Goal: Answer question/provide support: Share knowledge or assist other users

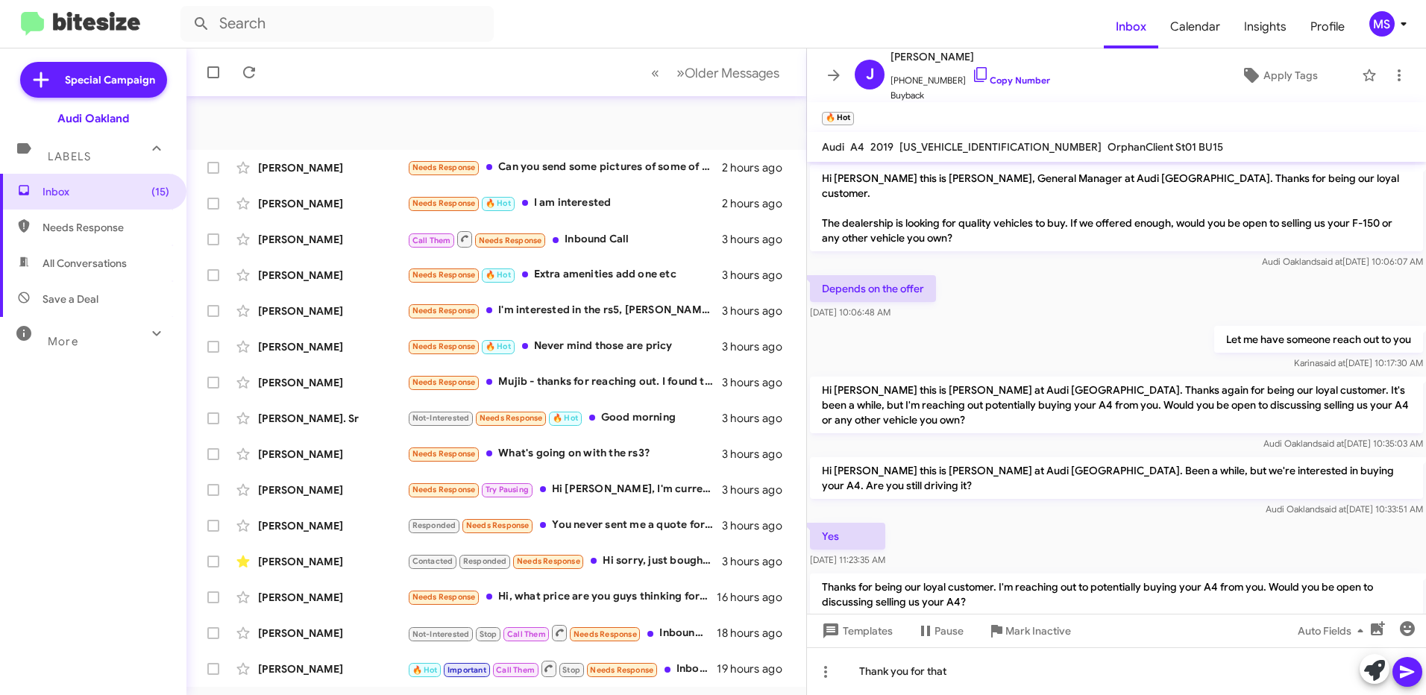
scroll to position [75, 0]
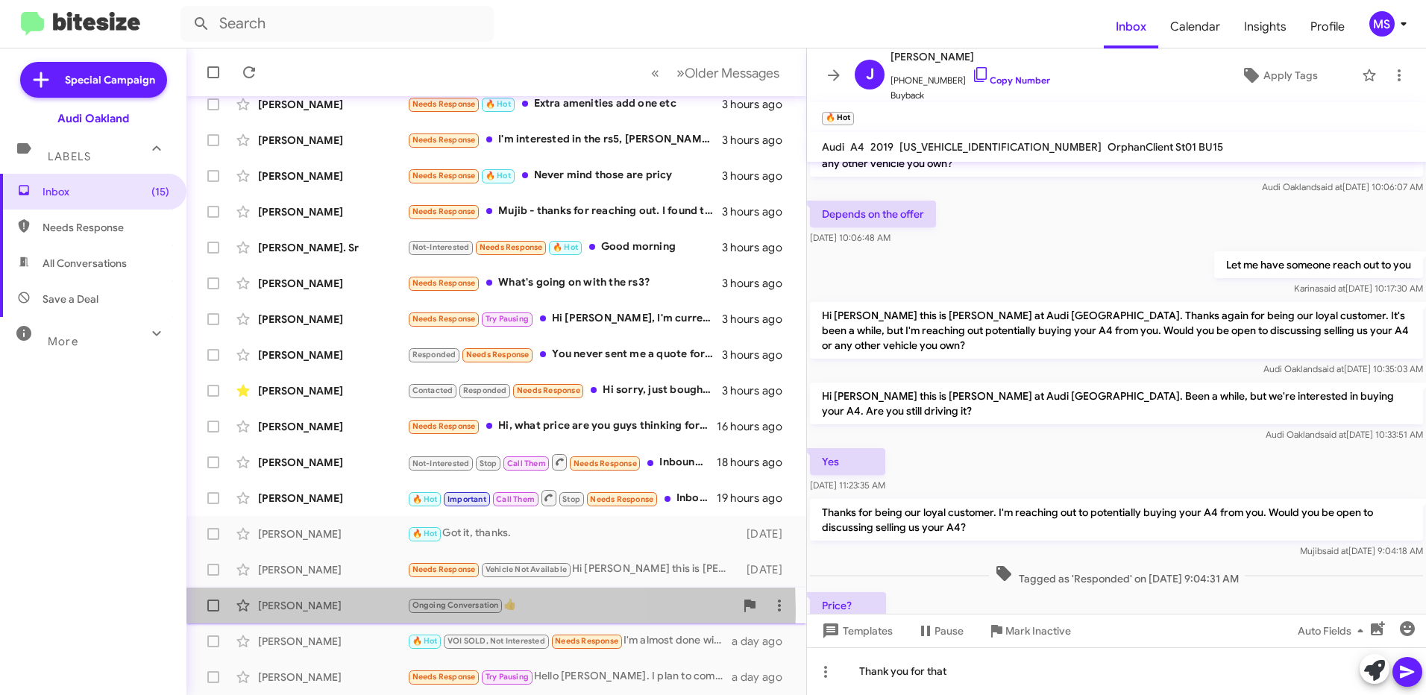
click at [342, 611] on div "[PERSON_NAME]" at bounding box center [332, 605] width 149 height 15
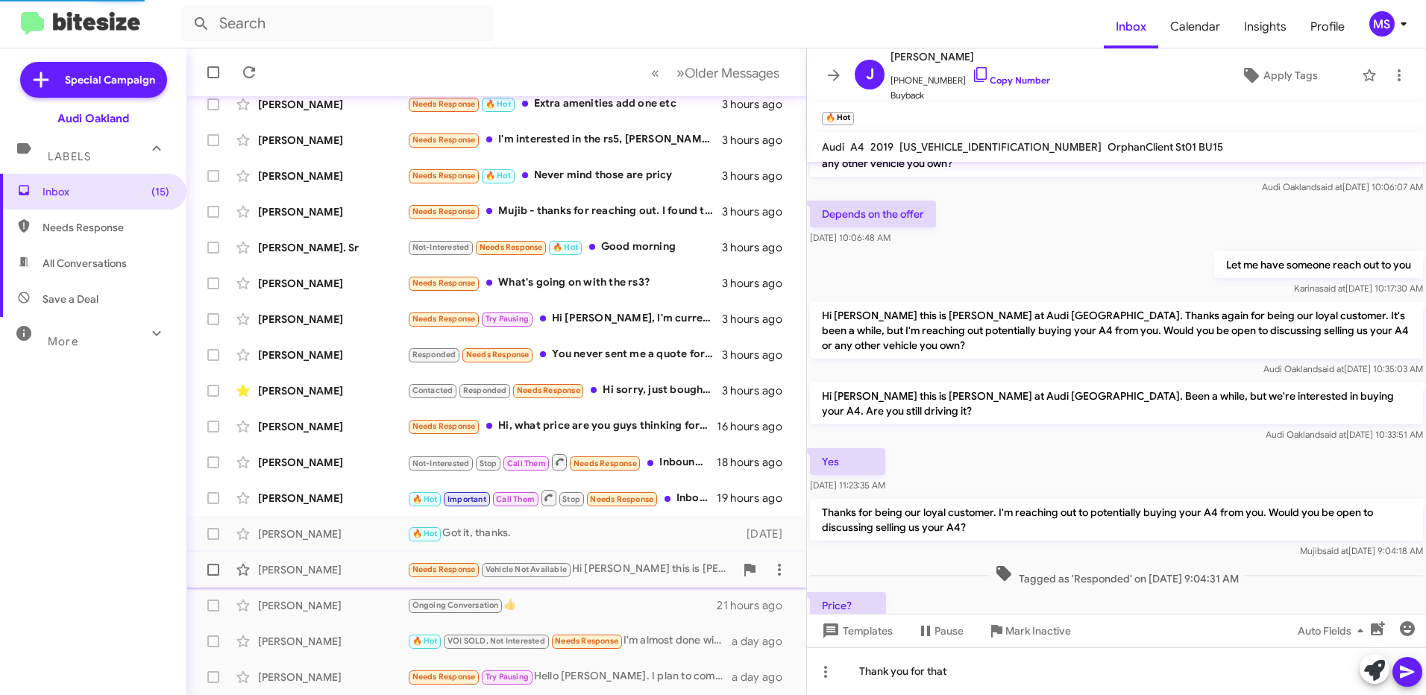
scroll to position [313, 0]
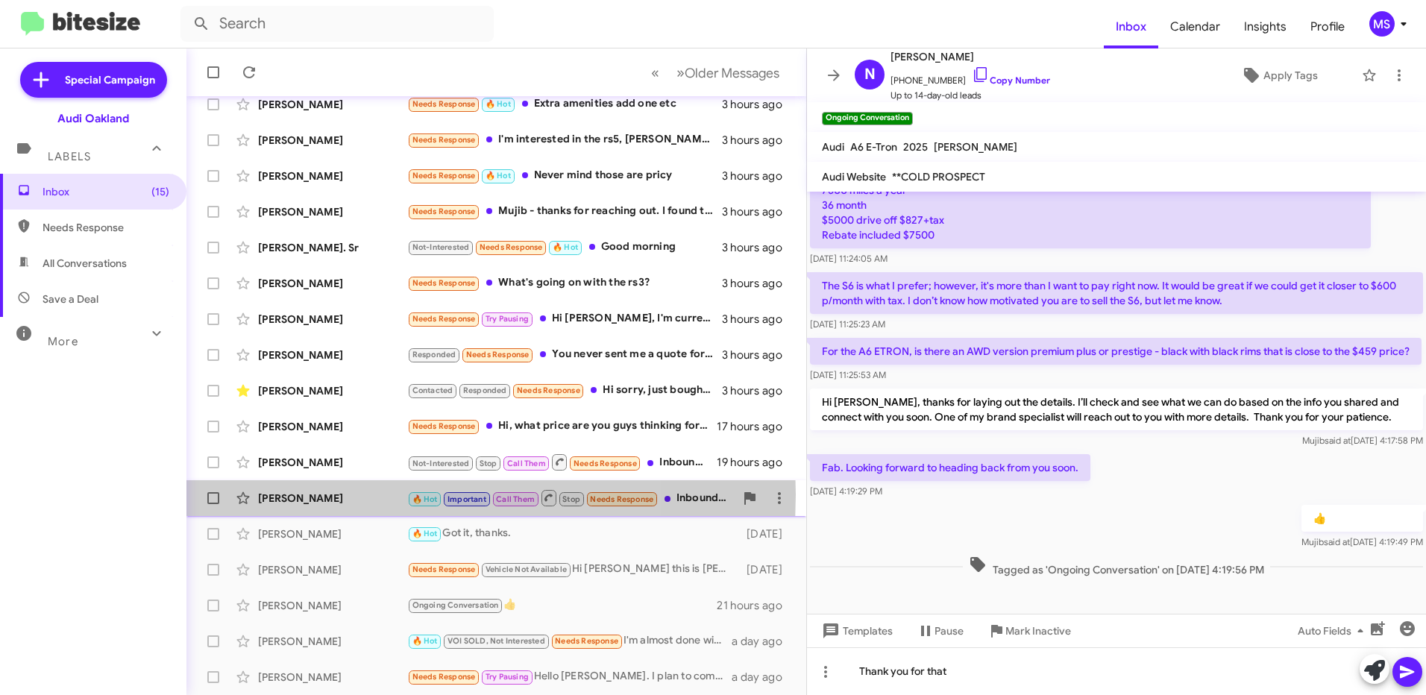
click at [349, 494] on div "[PERSON_NAME]" at bounding box center [332, 498] width 149 height 15
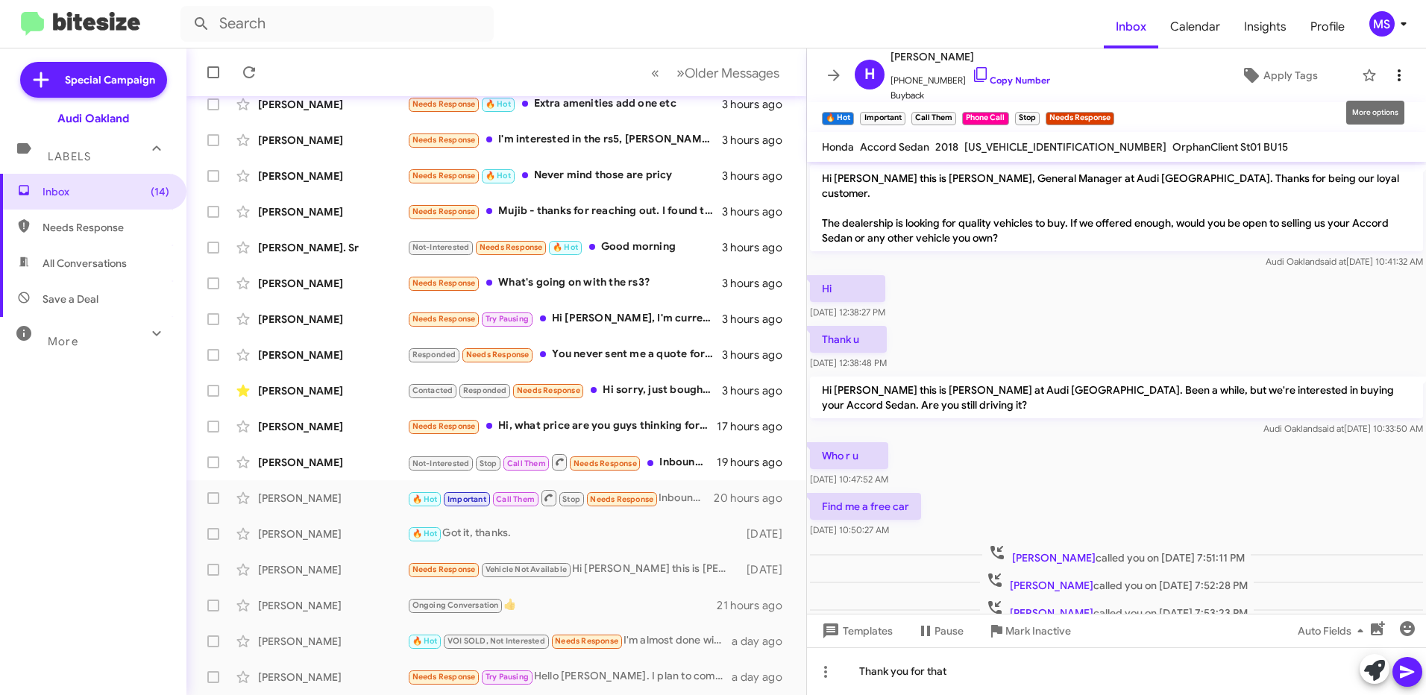
click at [1390, 79] on icon at bounding box center [1399, 75] width 18 height 18
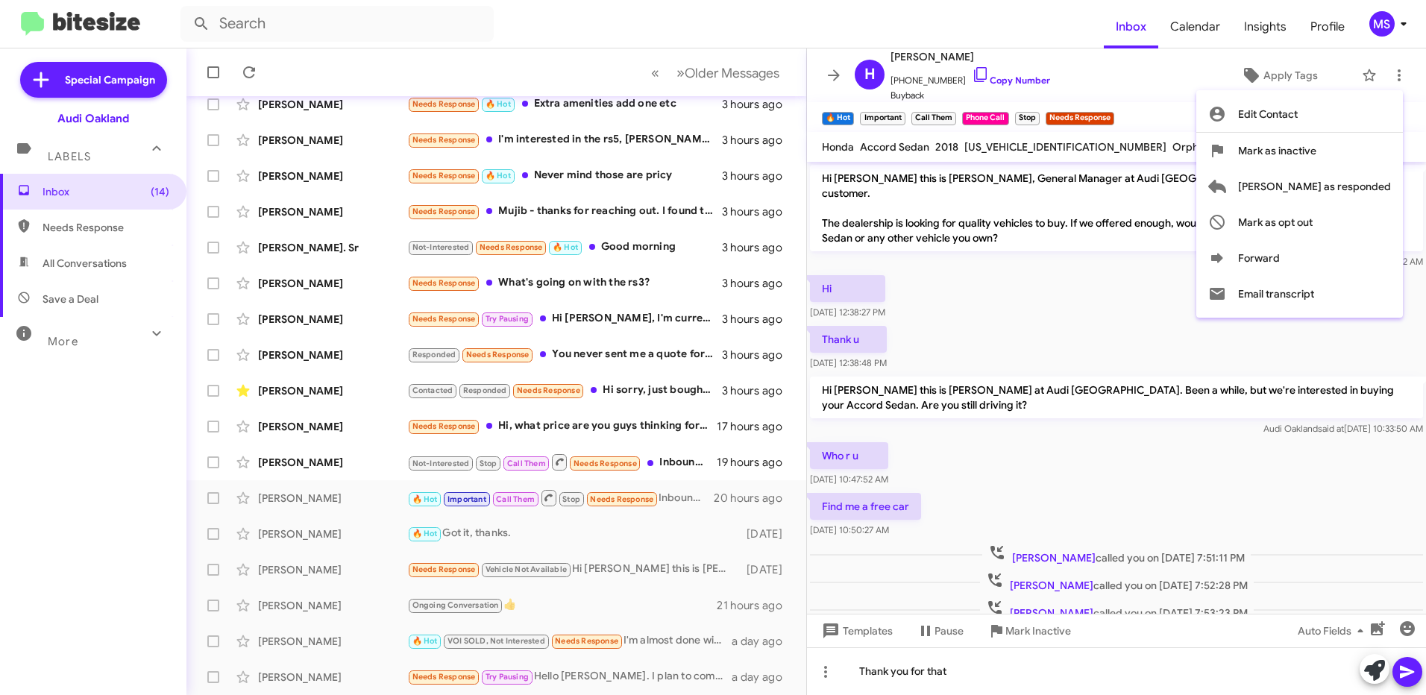
click at [822, 671] on div at bounding box center [713, 347] width 1426 height 695
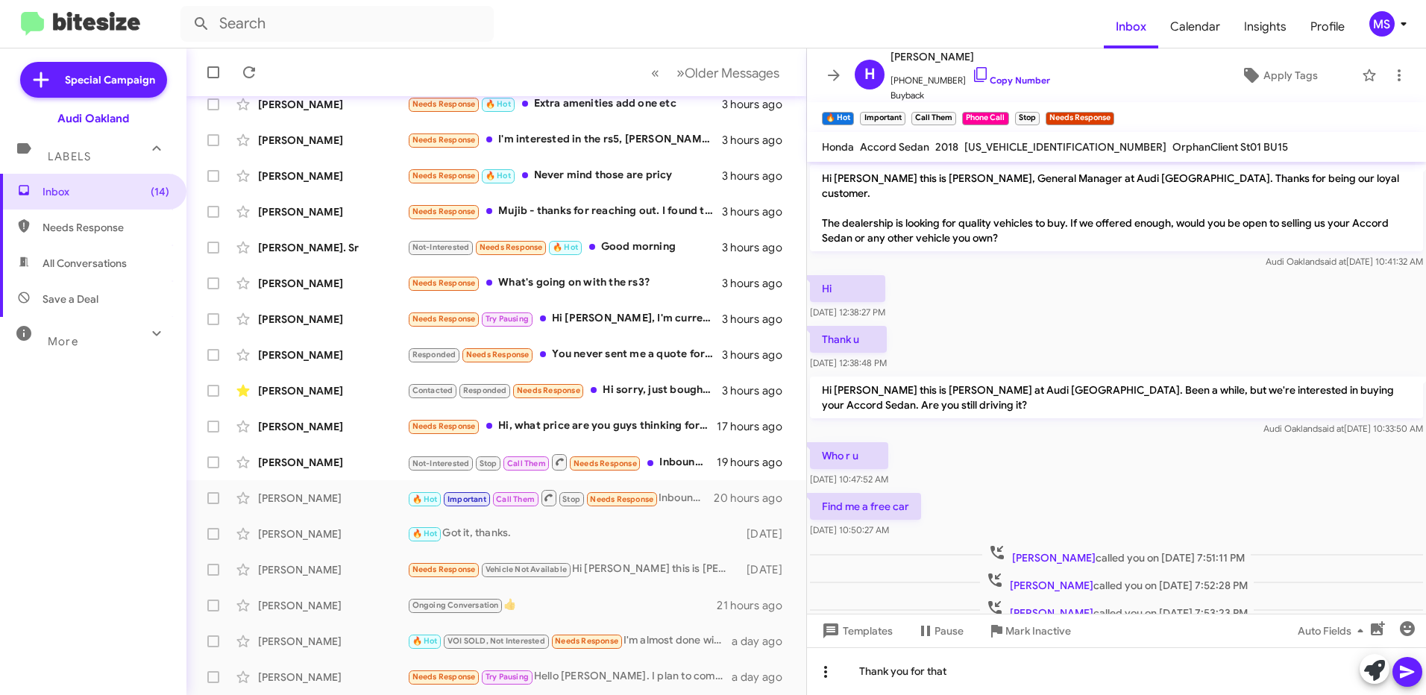
click at [825, 674] on icon at bounding box center [825, 672] width 18 height 18
click at [863, 628] on button "note" at bounding box center [856, 633] width 92 height 36
click at [1029, 657] on div "Thank you for that" at bounding box center [1116, 671] width 619 height 48
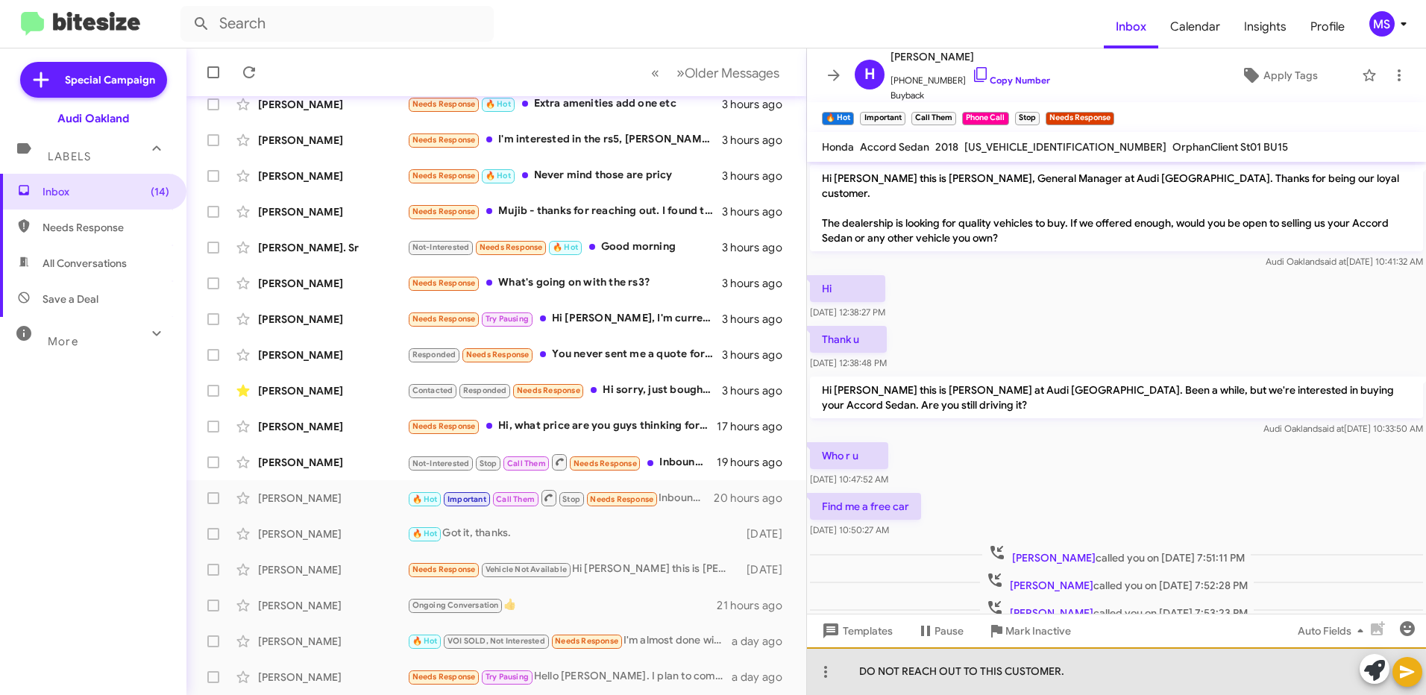
click at [1102, 673] on div "DO NOT REACH OUT TO THIS CUSTOMER." at bounding box center [1116, 671] width 619 height 48
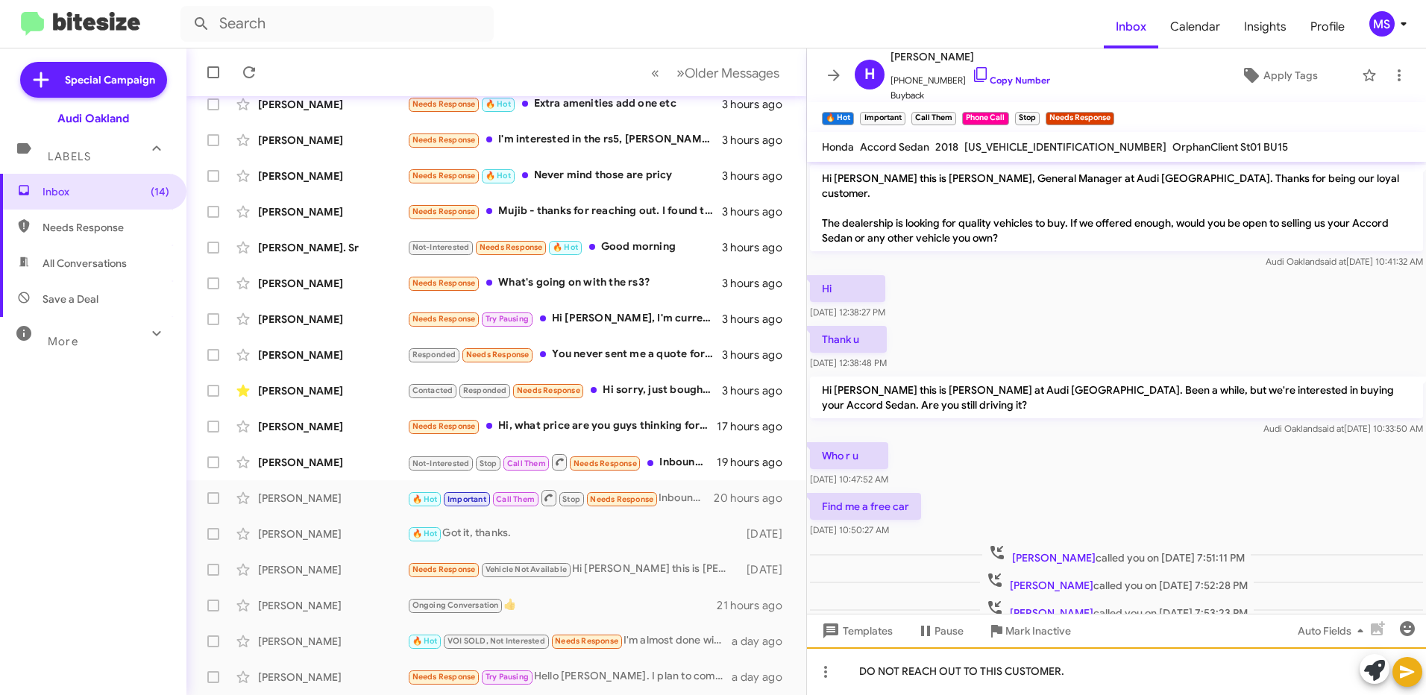
click at [1118, 668] on div "DO NOT REACH OUT TO THIS CUSTOMER." at bounding box center [1116, 671] width 619 height 48
click at [1401, 676] on icon at bounding box center [1407, 672] width 14 height 13
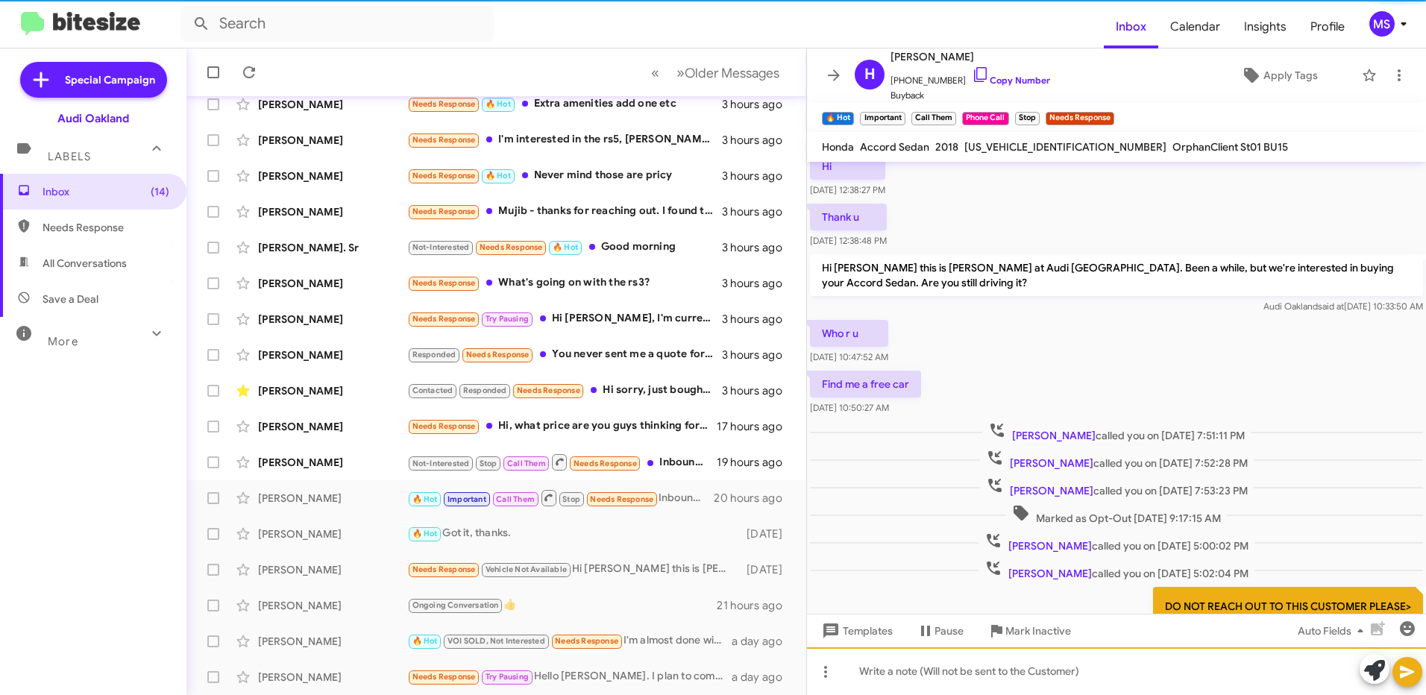
scroll to position [189, 0]
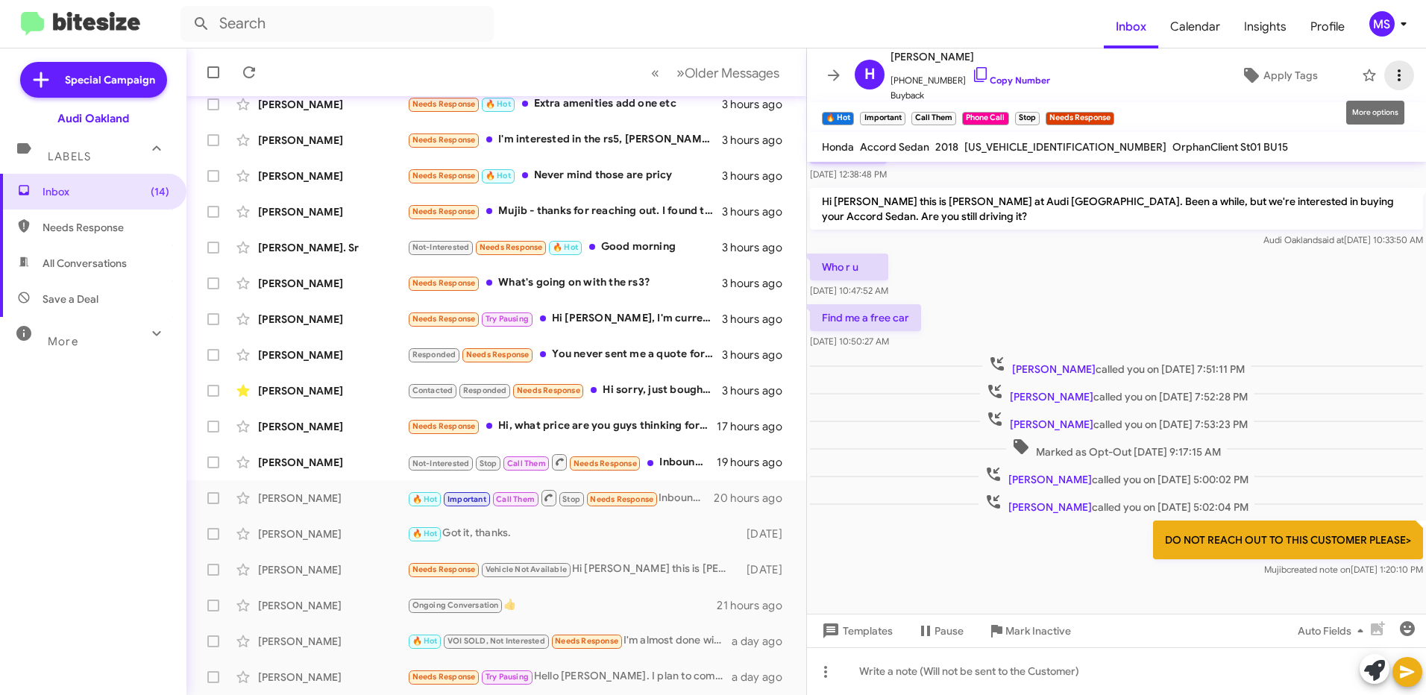
click at [1390, 75] on icon at bounding box center [1399, 75] width 18 height 18
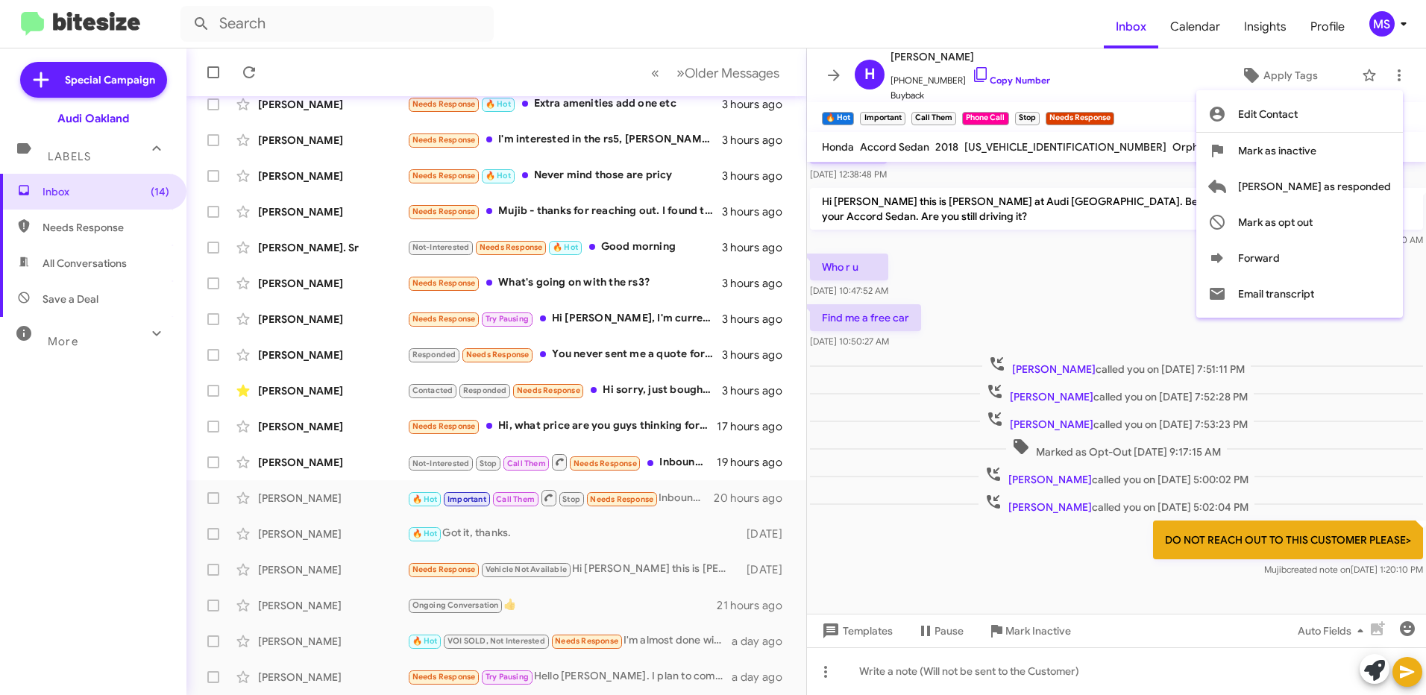
click at [1185, 102] on div at bounding box center [713, 347] width 1426 height 695
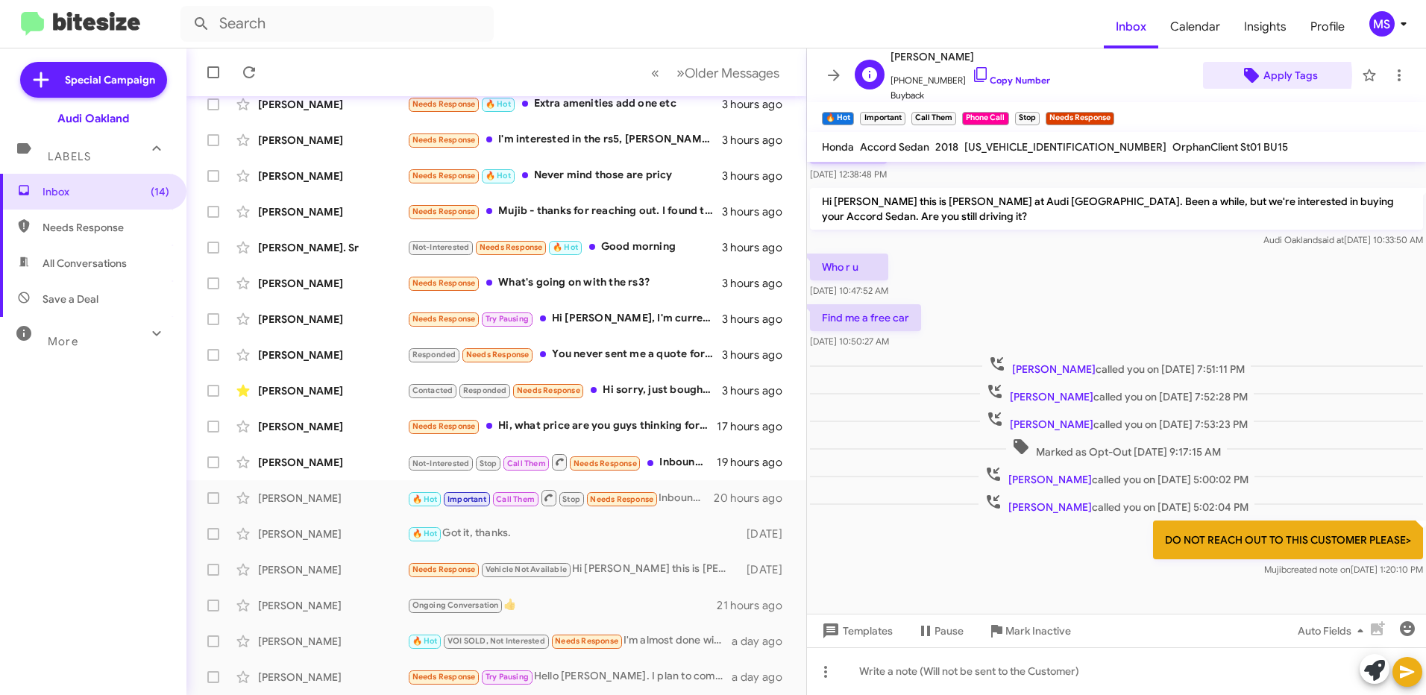
click at [1267, 75] on span "Apply Tags" at bounding box center [1290, 75] width 54 height 27
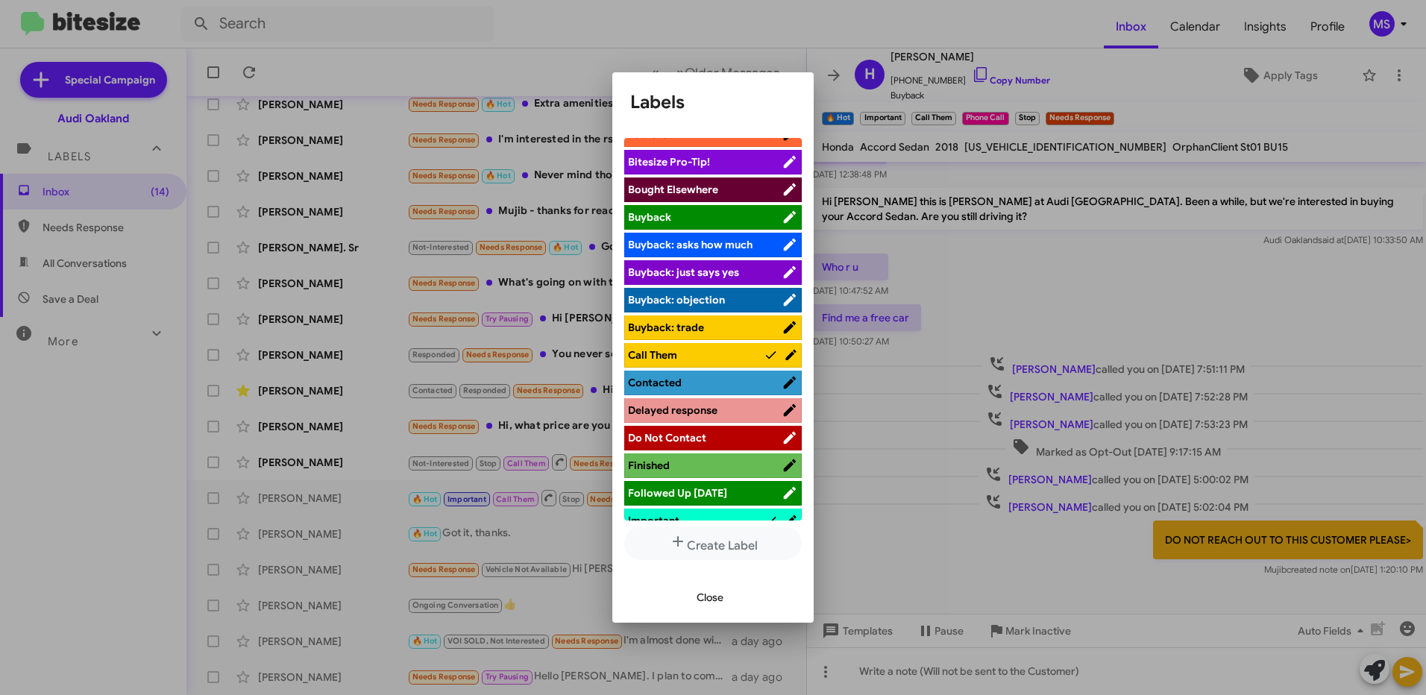
scroll to position [149, 0]
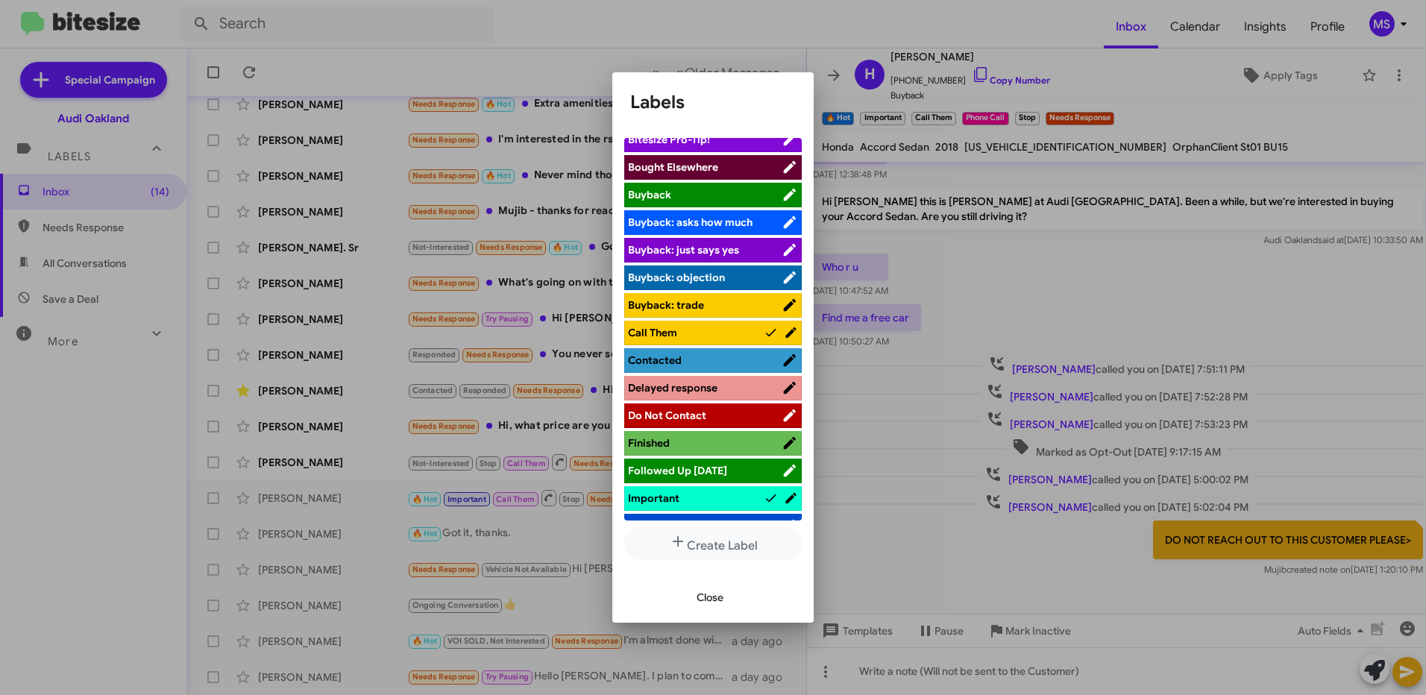
click at [726, 409] on span "Do Not Contact" at bounding box center [705, 415] width 154 height 15
click at [725, 592] on button "Close" at bounding box center [709, 597] width 51 height 27
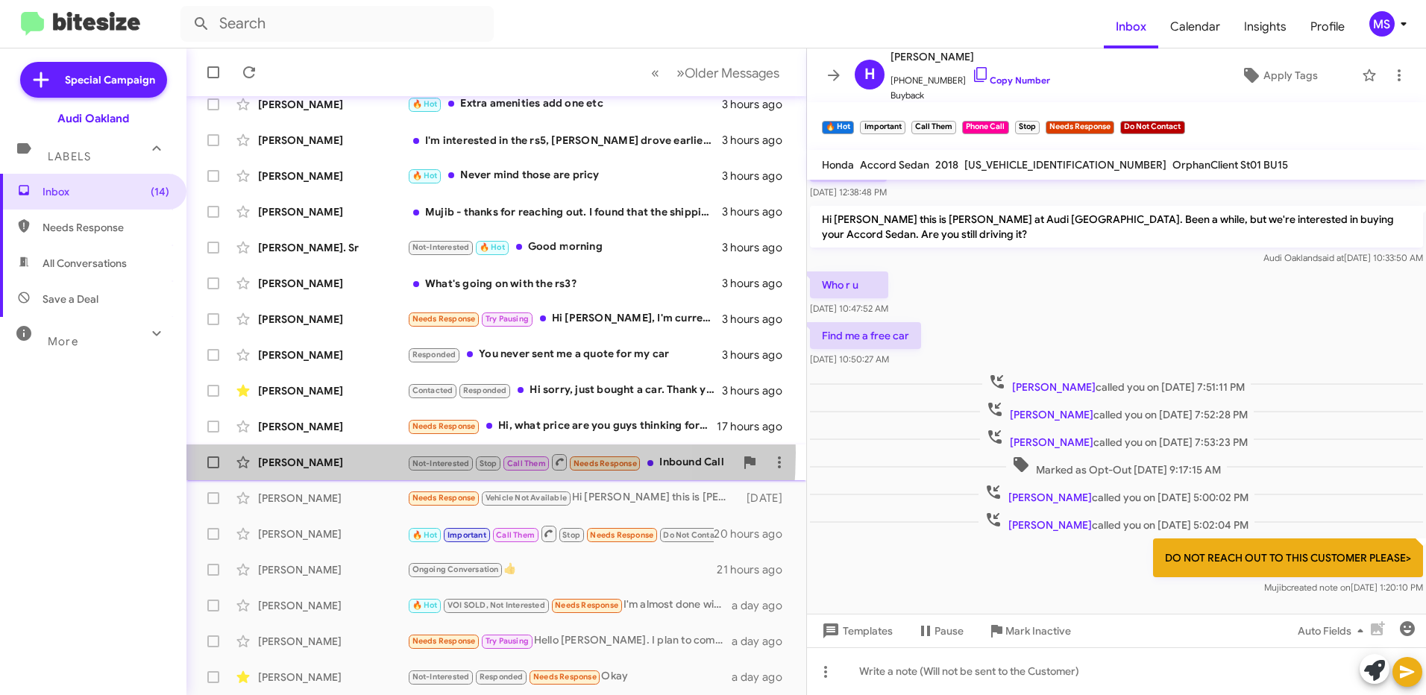
click at [365, 453] on div "[PERSON_NAME] Not-Interested Stop Call Them Needs Response Inbound Call 19 hour…" at bounding box center [496, 462] width 596 height 30
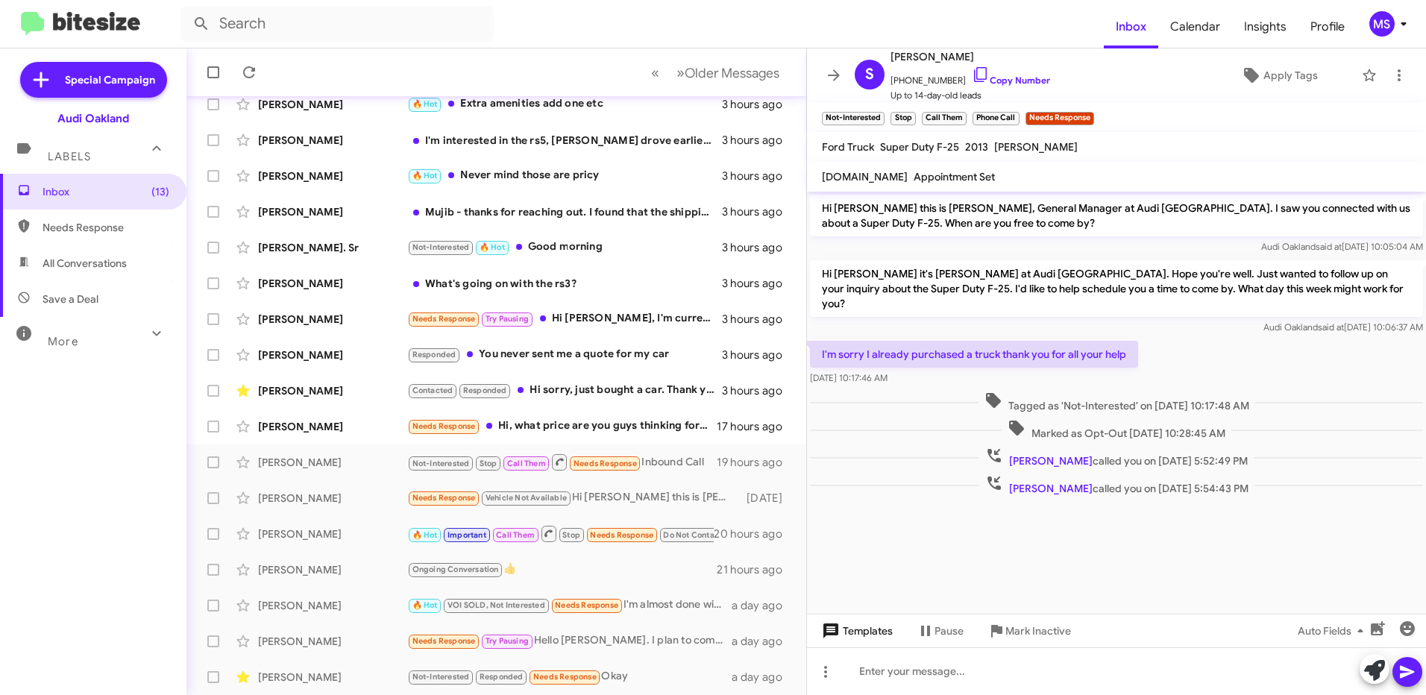
click at [873, 635] on span "Templates" at bounding box center [856, 630] width 74 height 27
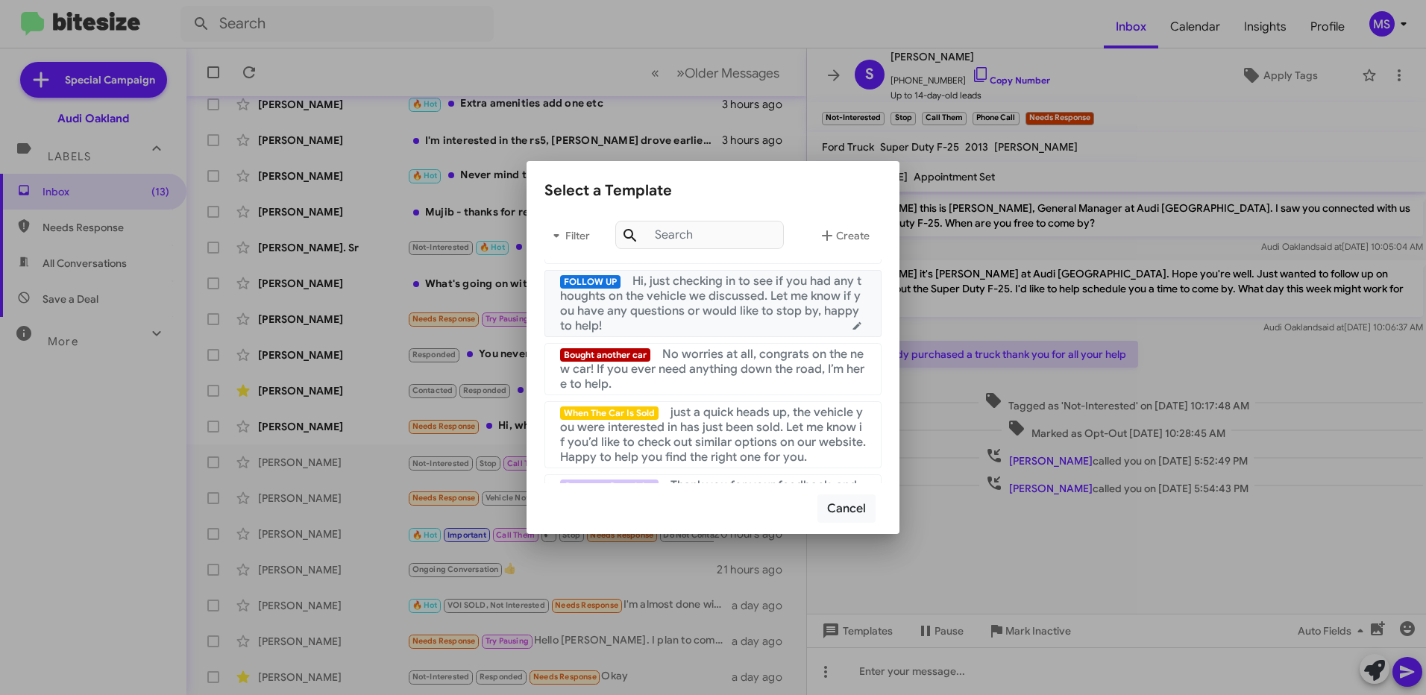
scroll to position [298, 0]
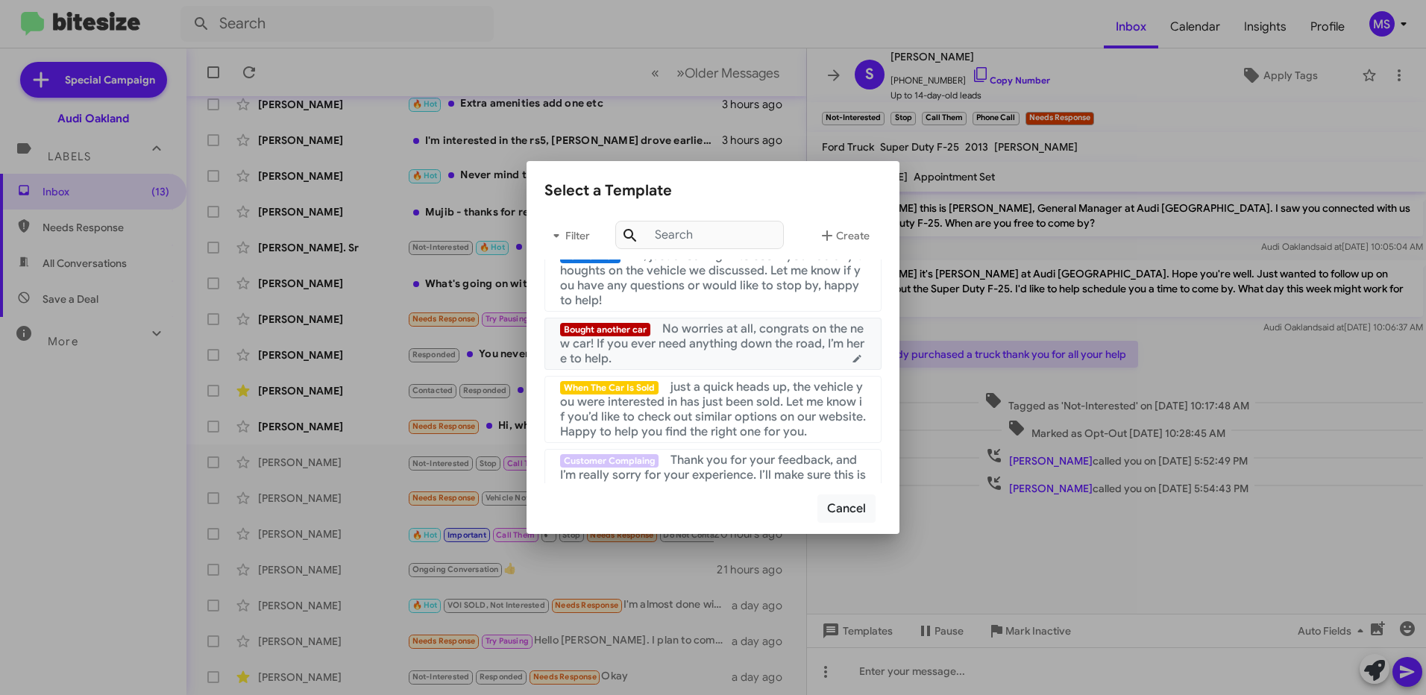
click at [793, 347] on span "No worries at all, congrats on the new car! If you ever need anything down the …" at bounding box center [712, 343] width 304 height 45
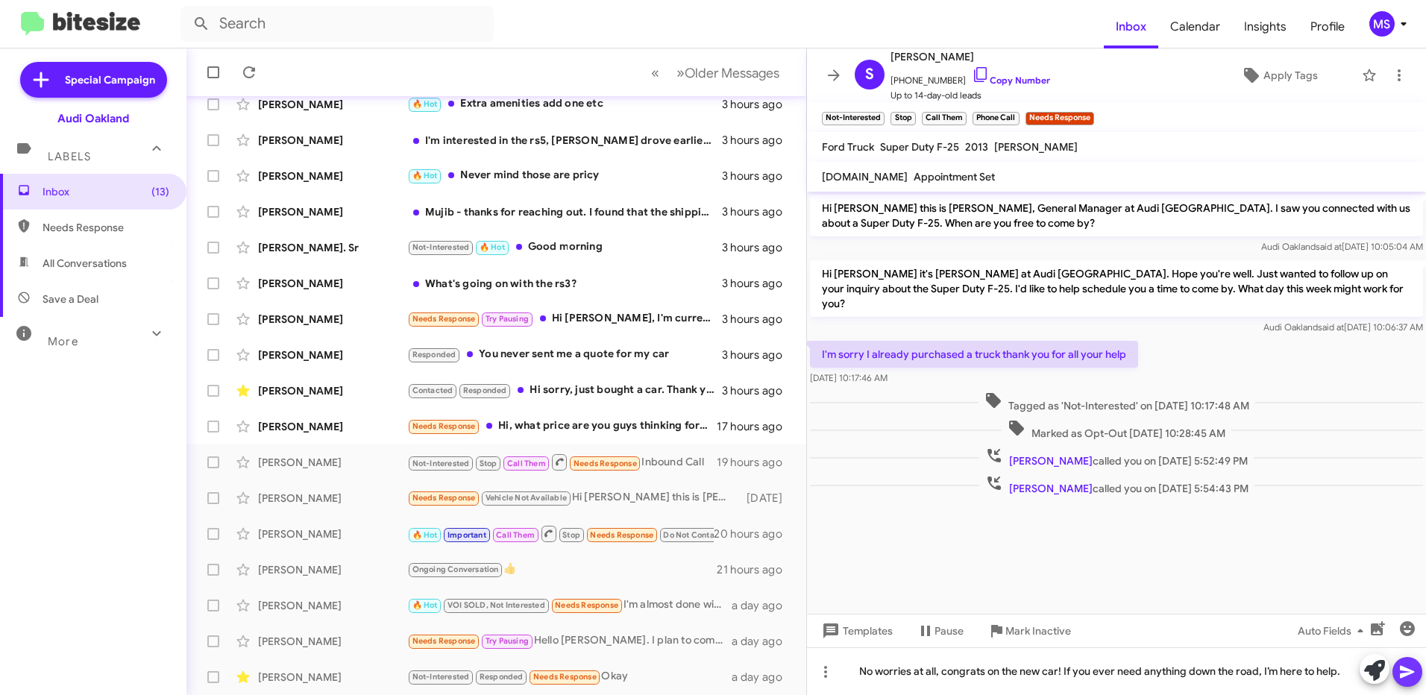
click at [1404, 673] on icon at bounding box center [1407, 672] width 18 height 18
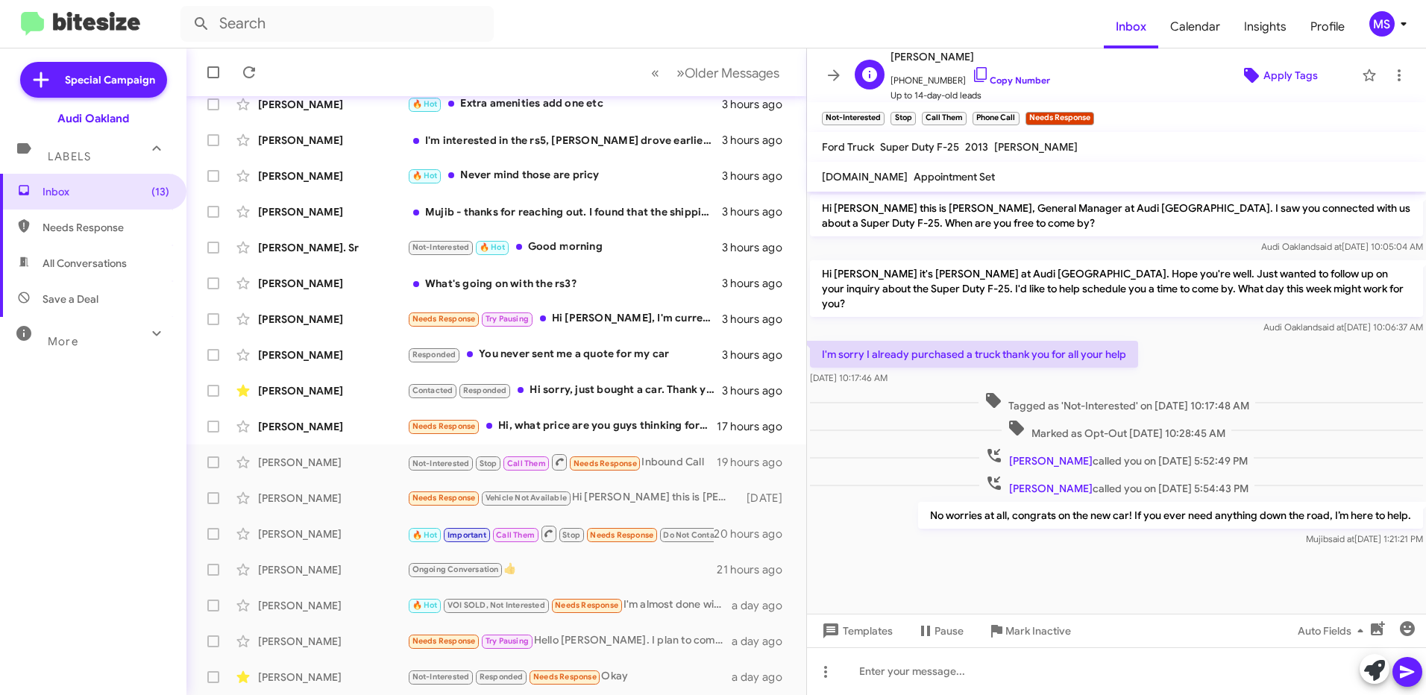
click at [1285, 77] on span "Apply Tags" at bounding box center [1290, 75] width 54 height 27
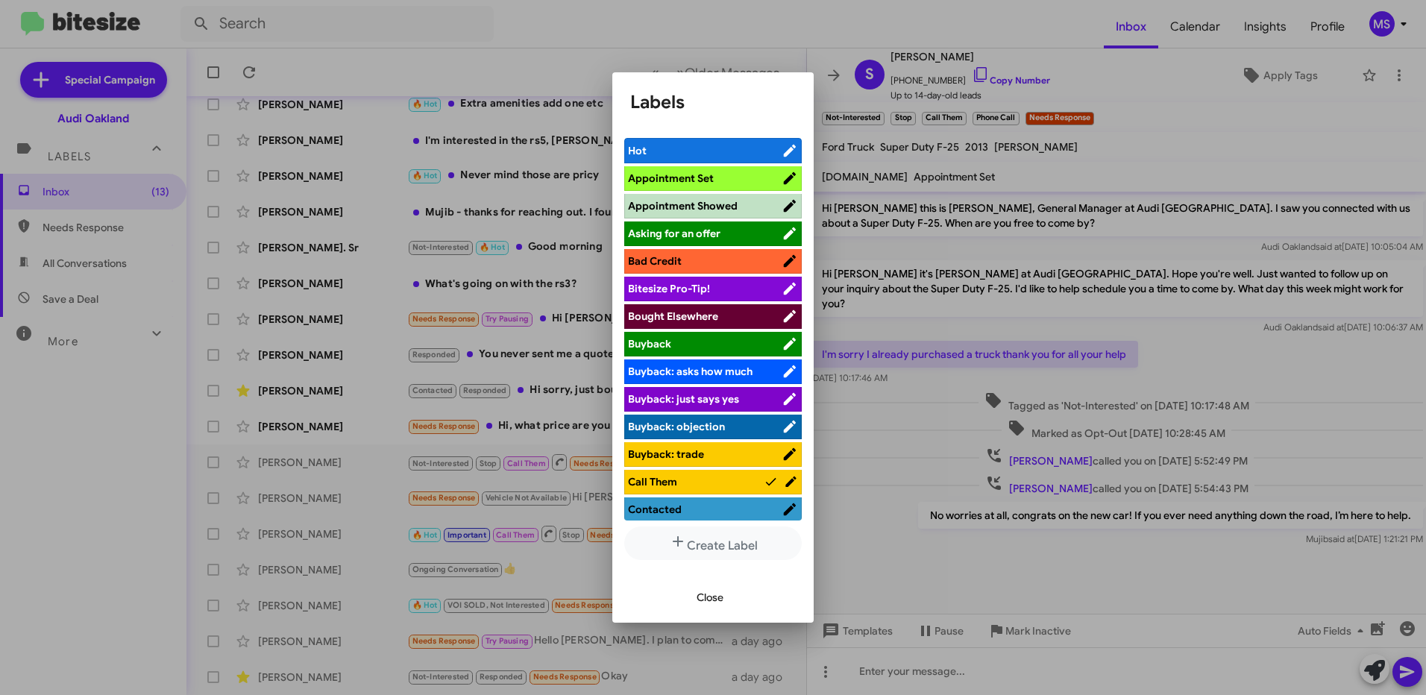
click at [720, 310] on span "Bought Elsewhere" at bounding box center [705, 316] width 154 height 15
click at [718, 602] on span "Close" at bounding box center [709, 597] width 27 height 27
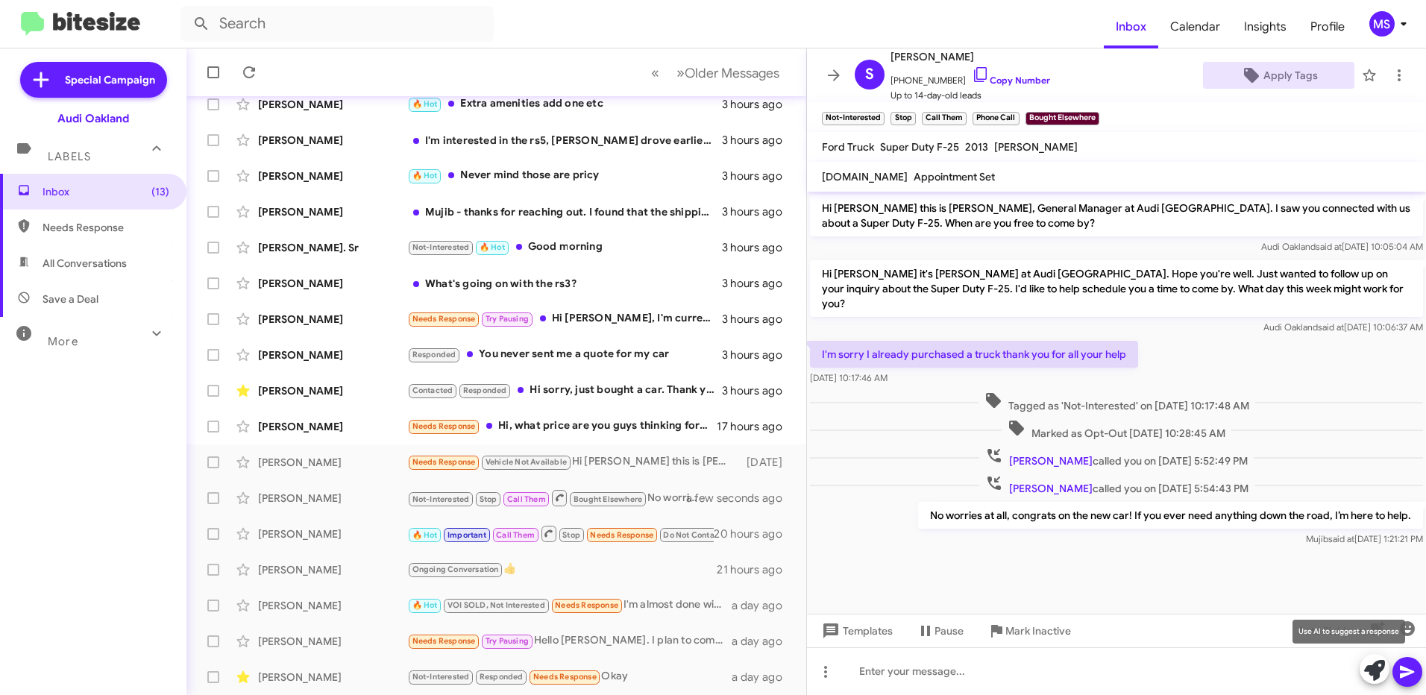
click at [1368, 680] on icon at bounding box center [1374, 670] width 21 height 21
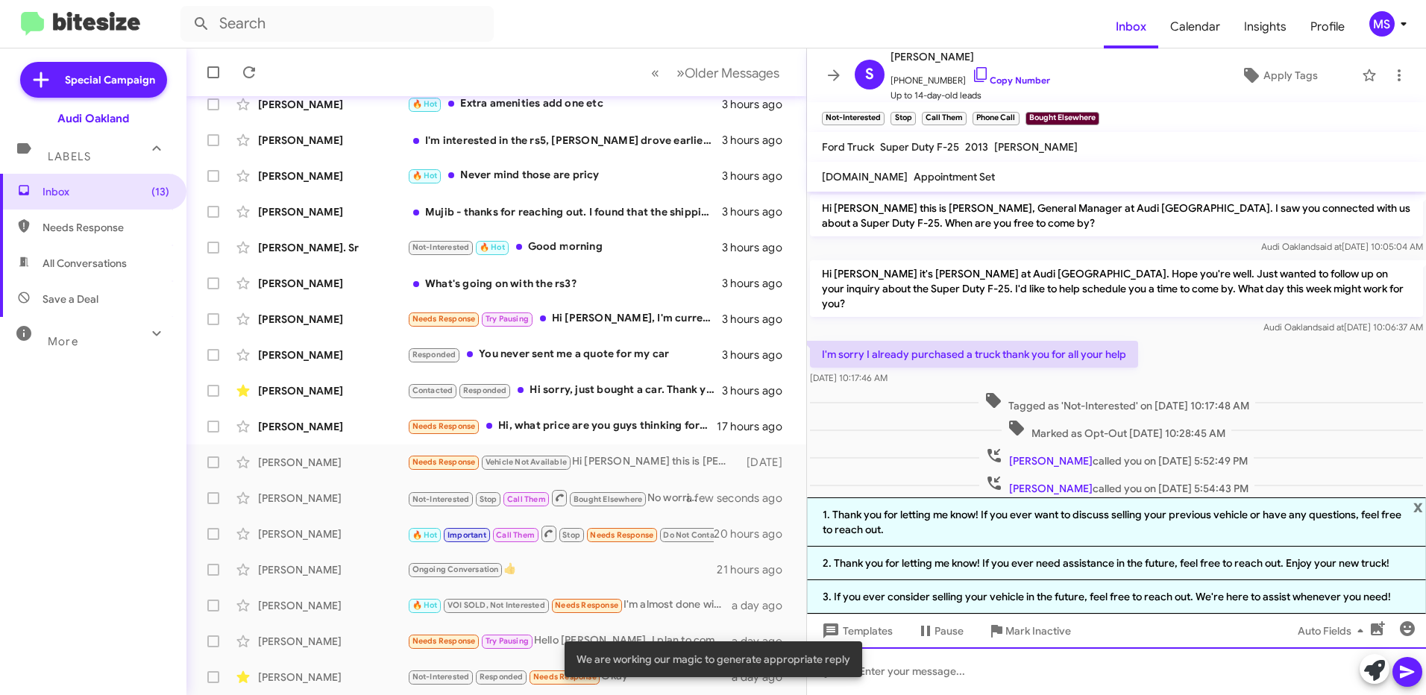
click at [904, 676] on div at bounding box center [1116, 671] width 619 height 48
click at [824, 676] on snack-bar-container "We are working our magic to generate appropriate reply" at bounding box center [712, 659] width 297 height 36
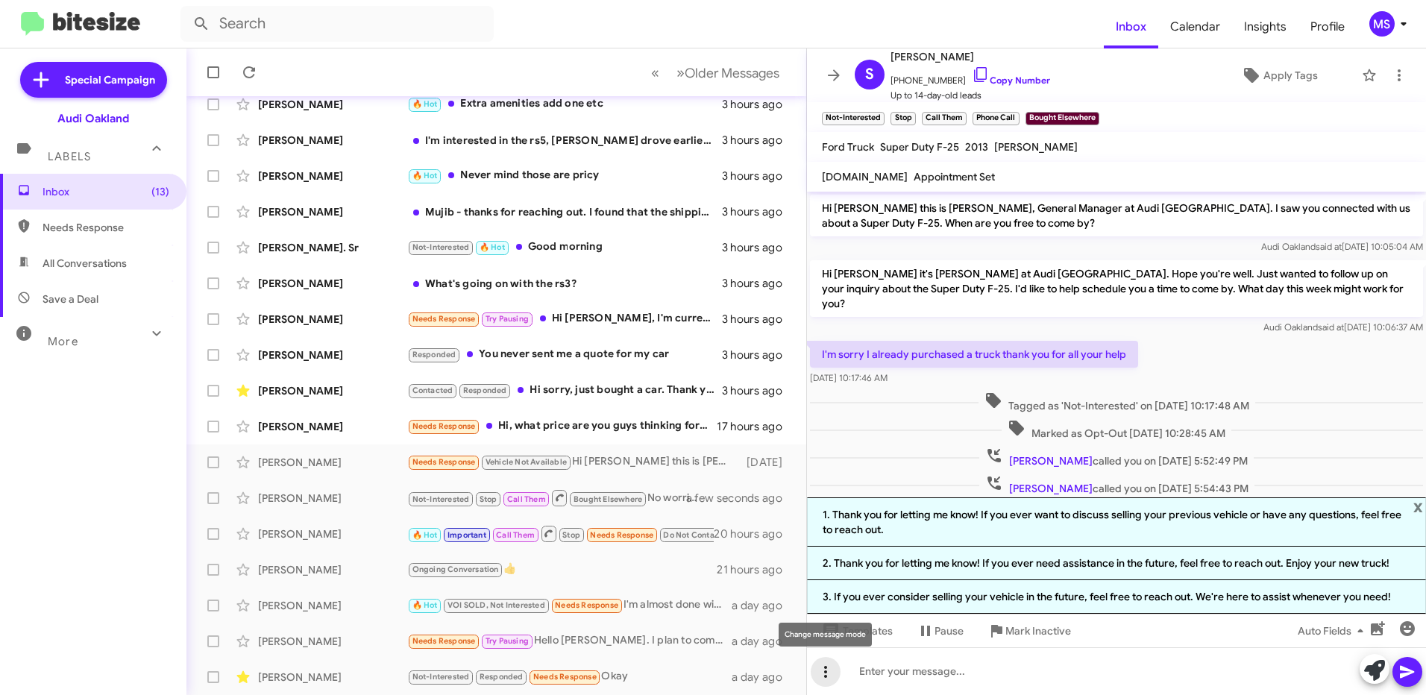
click at [822, 671] on icon at bounding box center [825, 672] width 18 height 18
click at [863, 632] on button "note" at bounding box center [856, 633] width 92 height 36
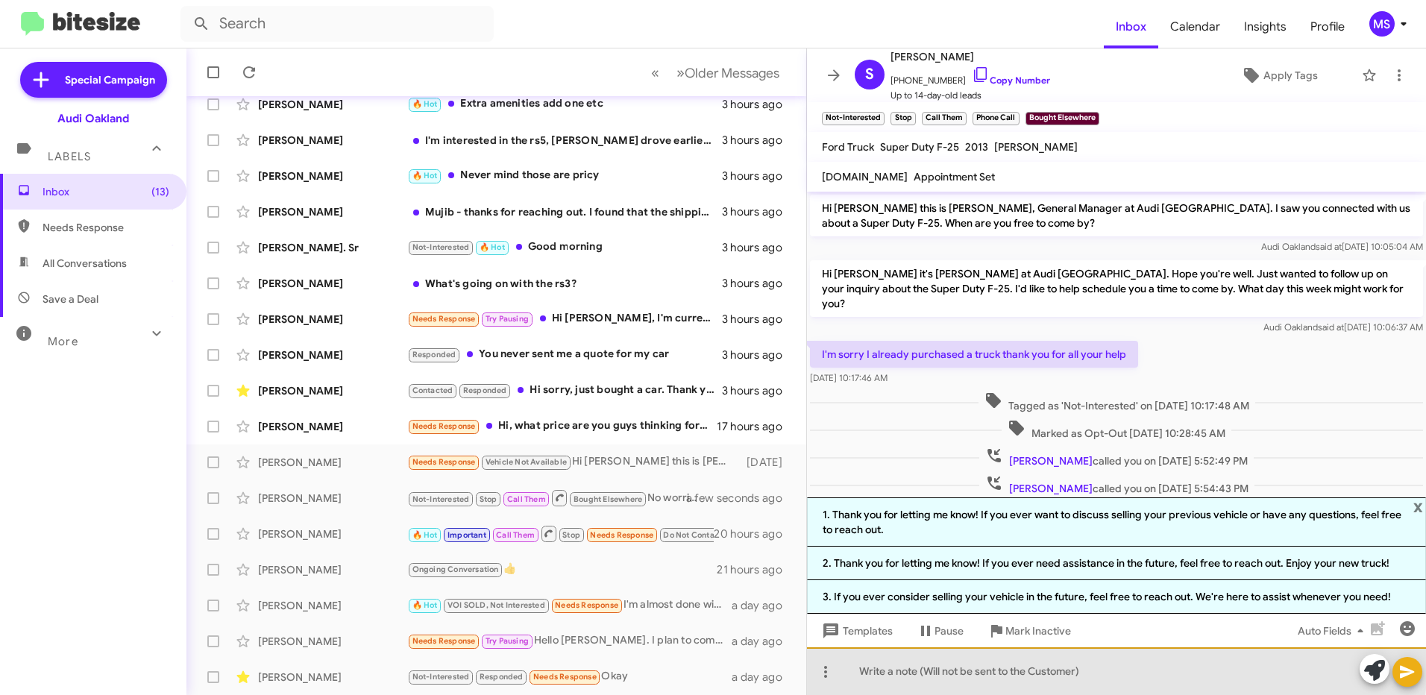
click at [1102, 668] on div at bounding box center [1116, 671] width 619 height 48
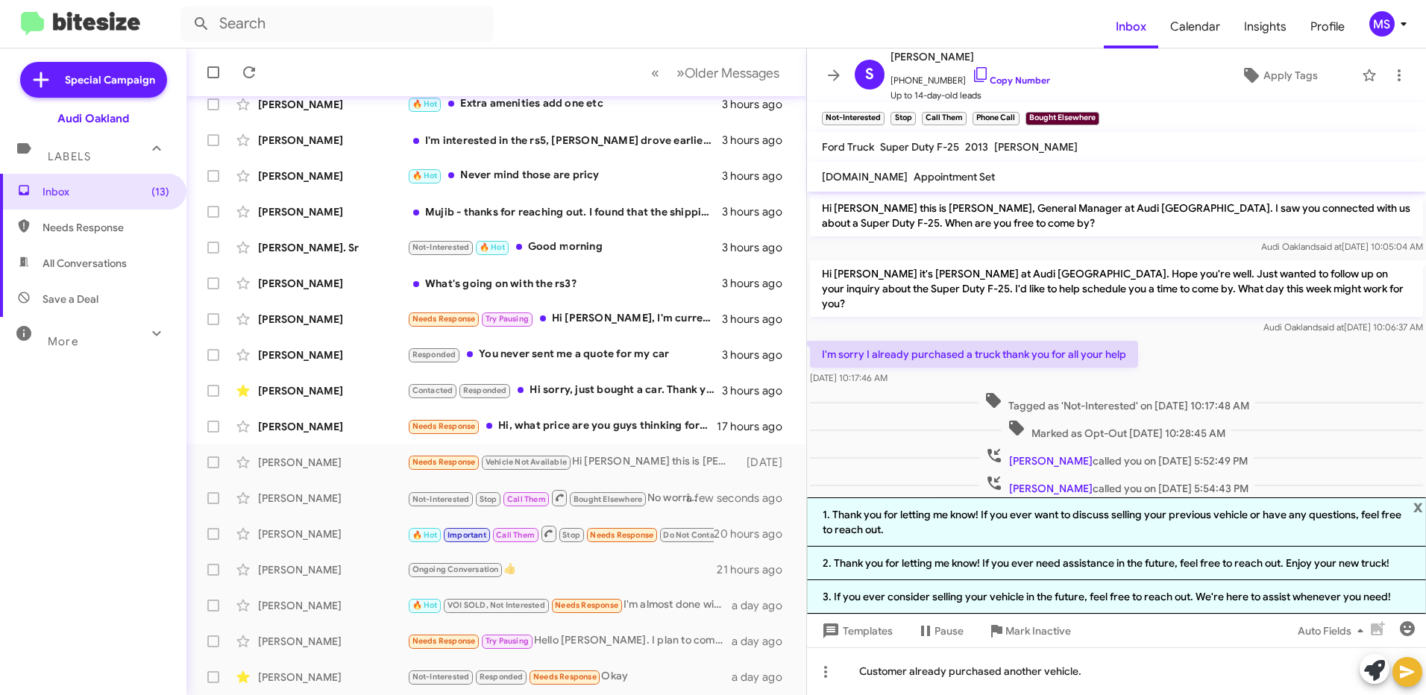
click at [1403, 676] on icon at bounding box center [1407, 672] width 14 height 13
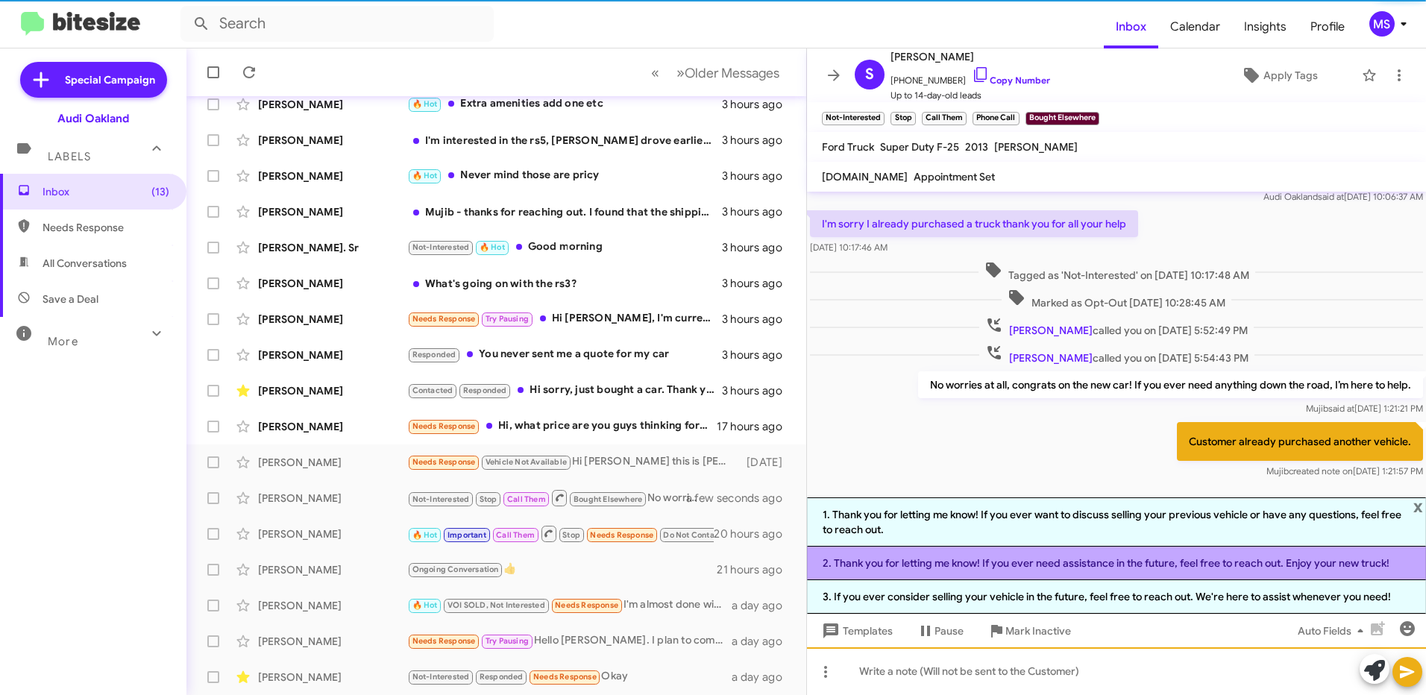
scroll to position [133, 0]
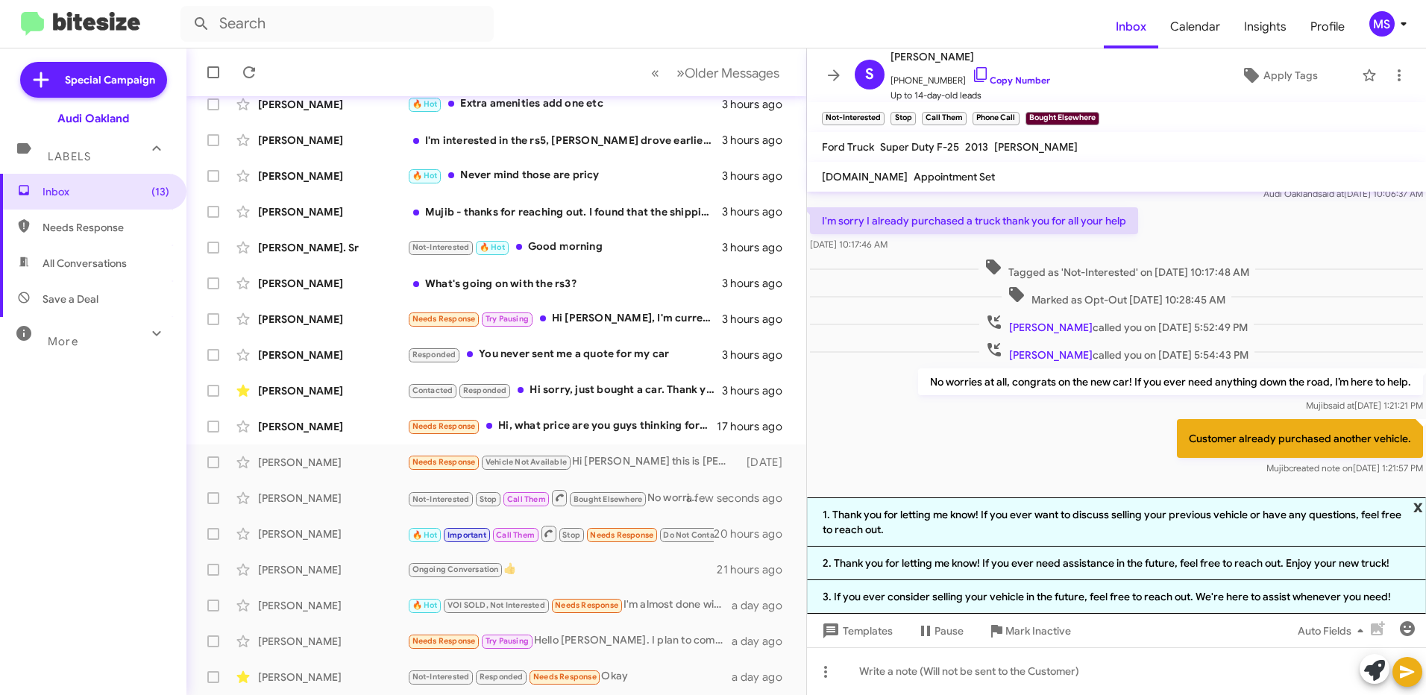
click at [1415, 511] on span "x" at bounding box center [1418, 506] width 10 height 18
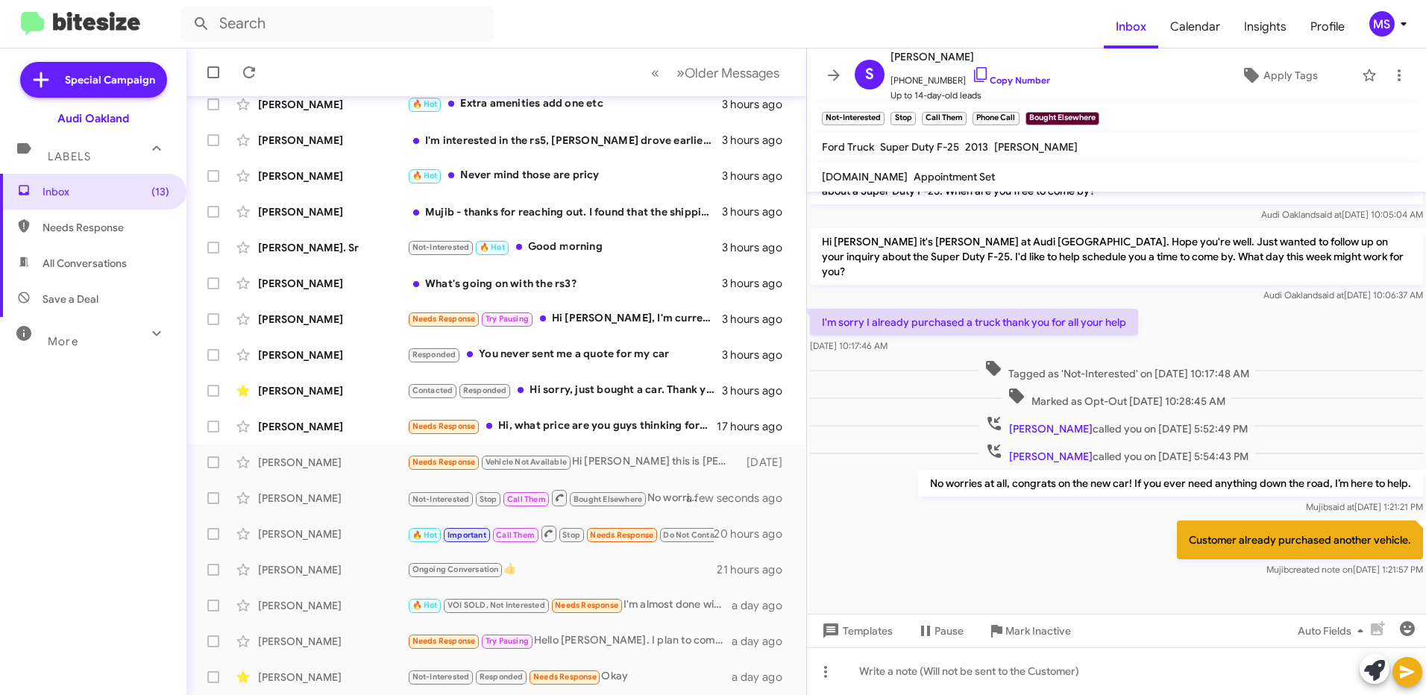
scroll to position [17, 0]
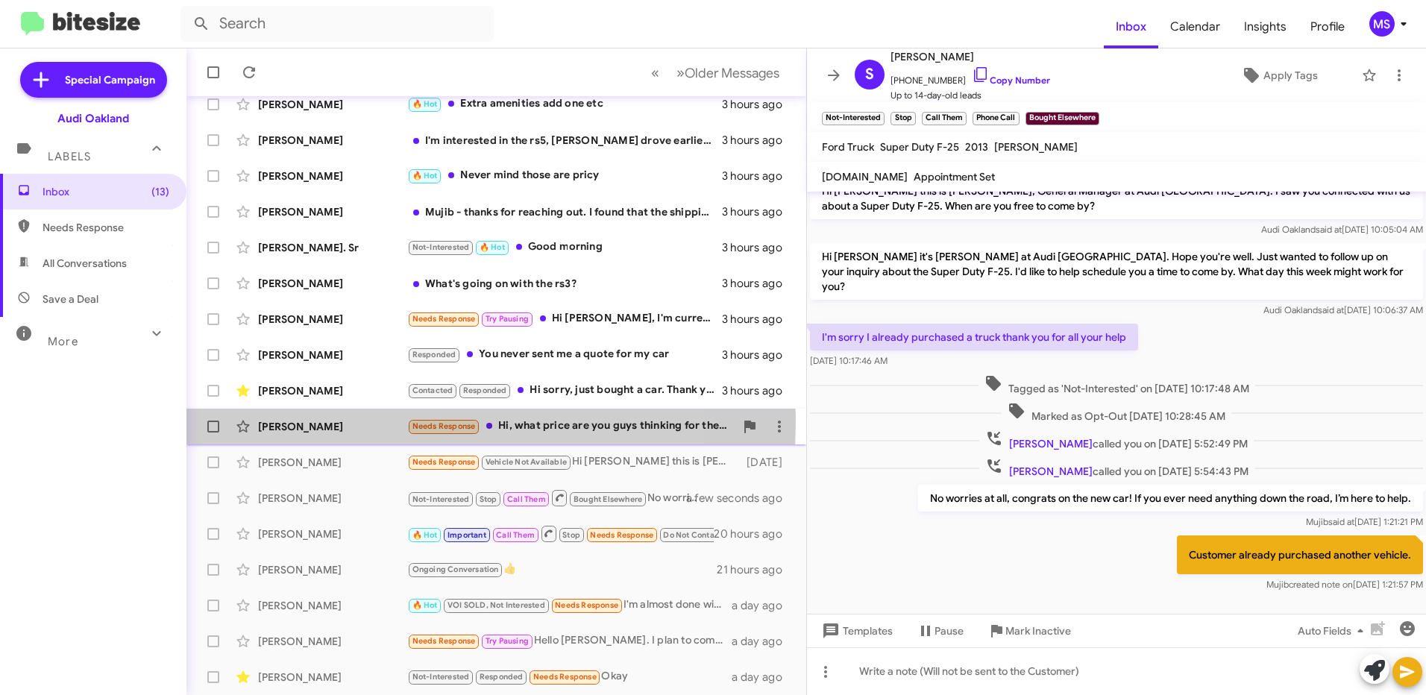
click at [371, 421] on div "[PERSON_NAME]" at bounding box center [332, 426] width 149 height 15
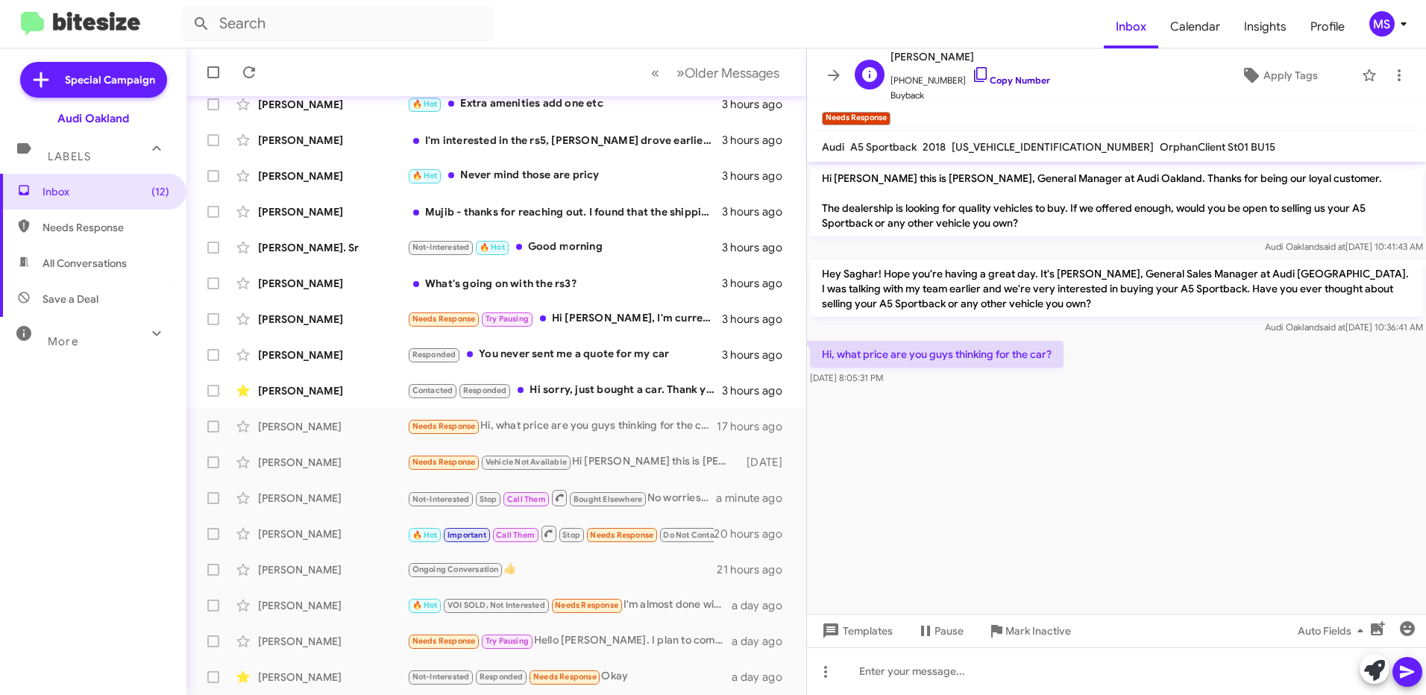
click at [1027, 75] on link "Copy Number" at bounding box center [1011, 80] width 78 height 11
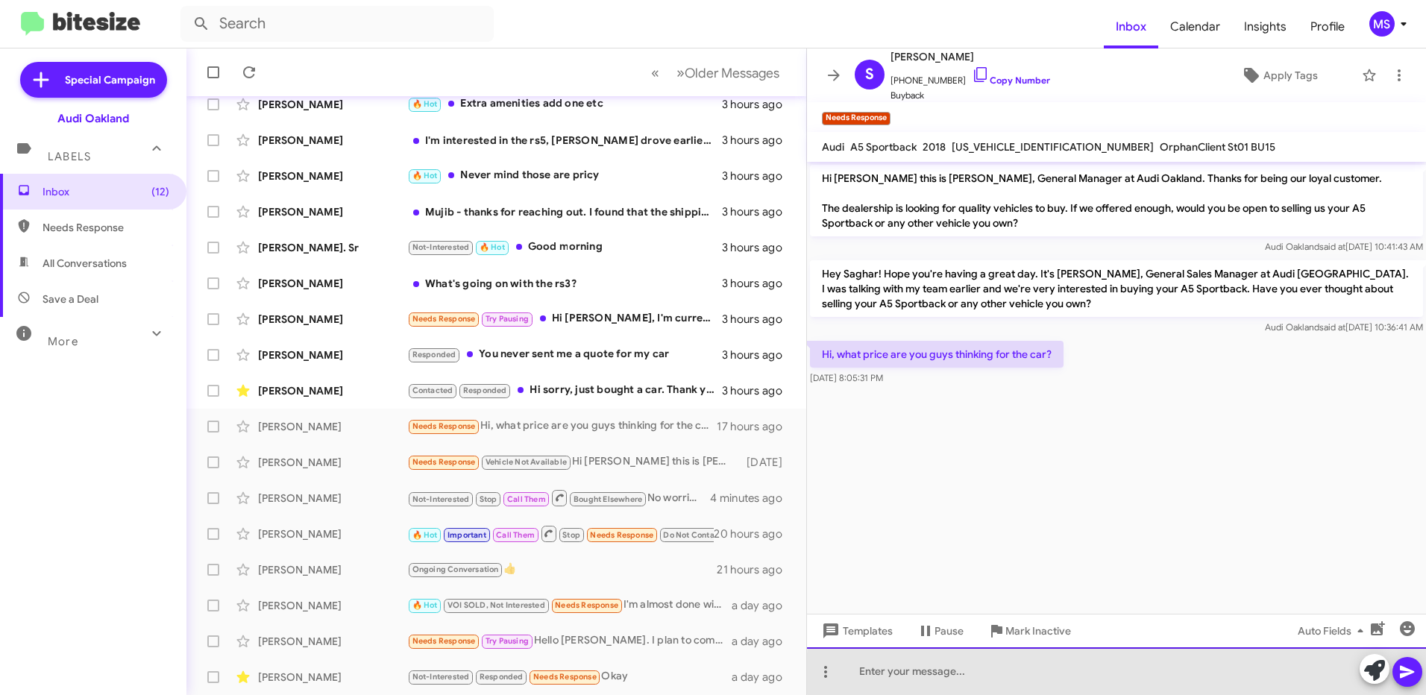
click at [1119, 673] on div at bounding box center [1116, 671] width 619 height 48
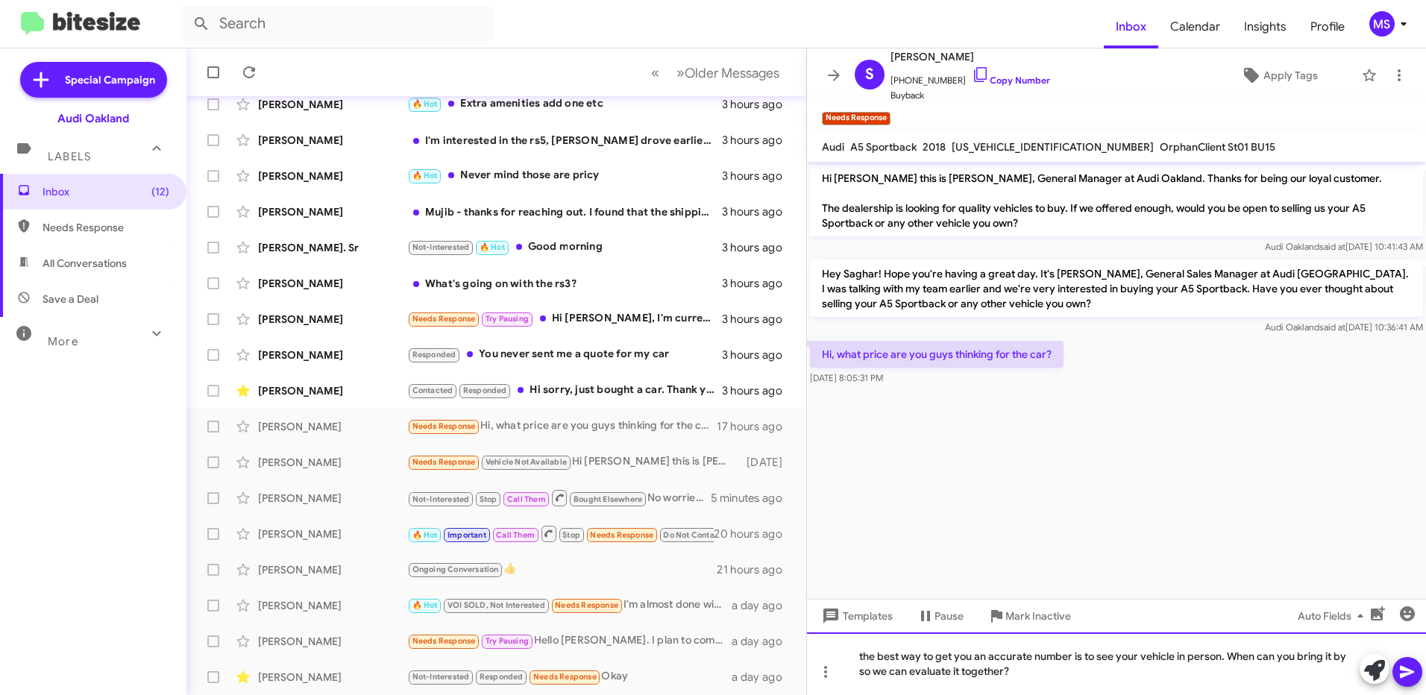
click at [862, 653] on div "the best way to get you an accurate number is to see your vehicle in person. Wh…" at bounding box center [1116, 663] width 619 height 63
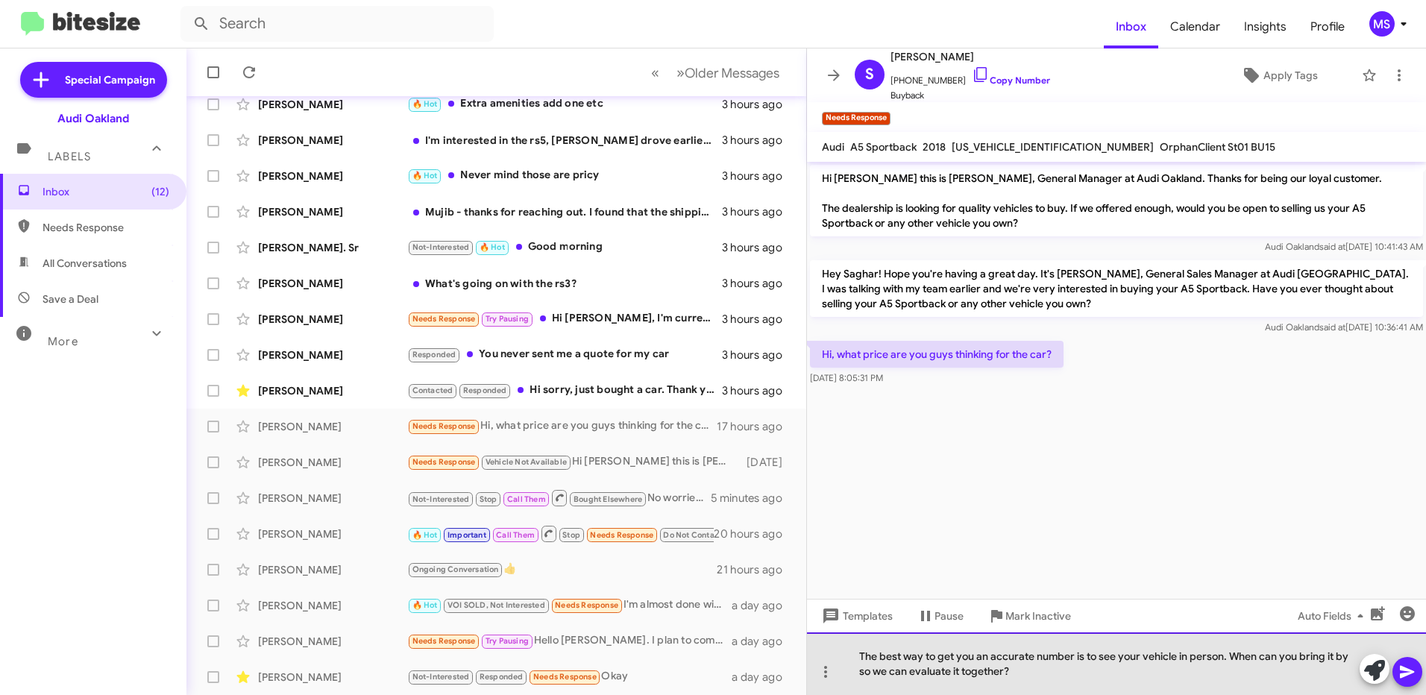
click at [1071, 670] on div "The best way to get you an accurate number is to see your vehicle in person. Wh…" at bounding box center [1116, 663] width 619 height 63
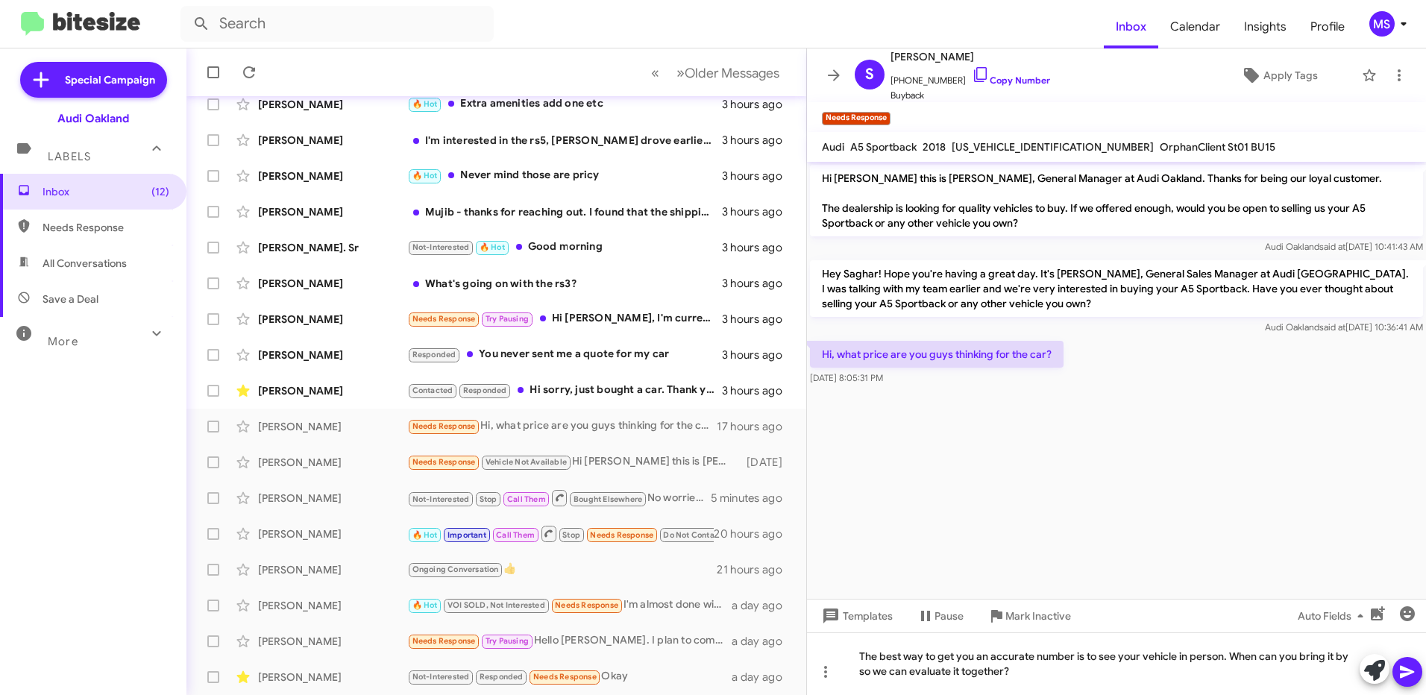
click at [1405, 673] on icon at bounding box center [1407, 672] width 14 height 13
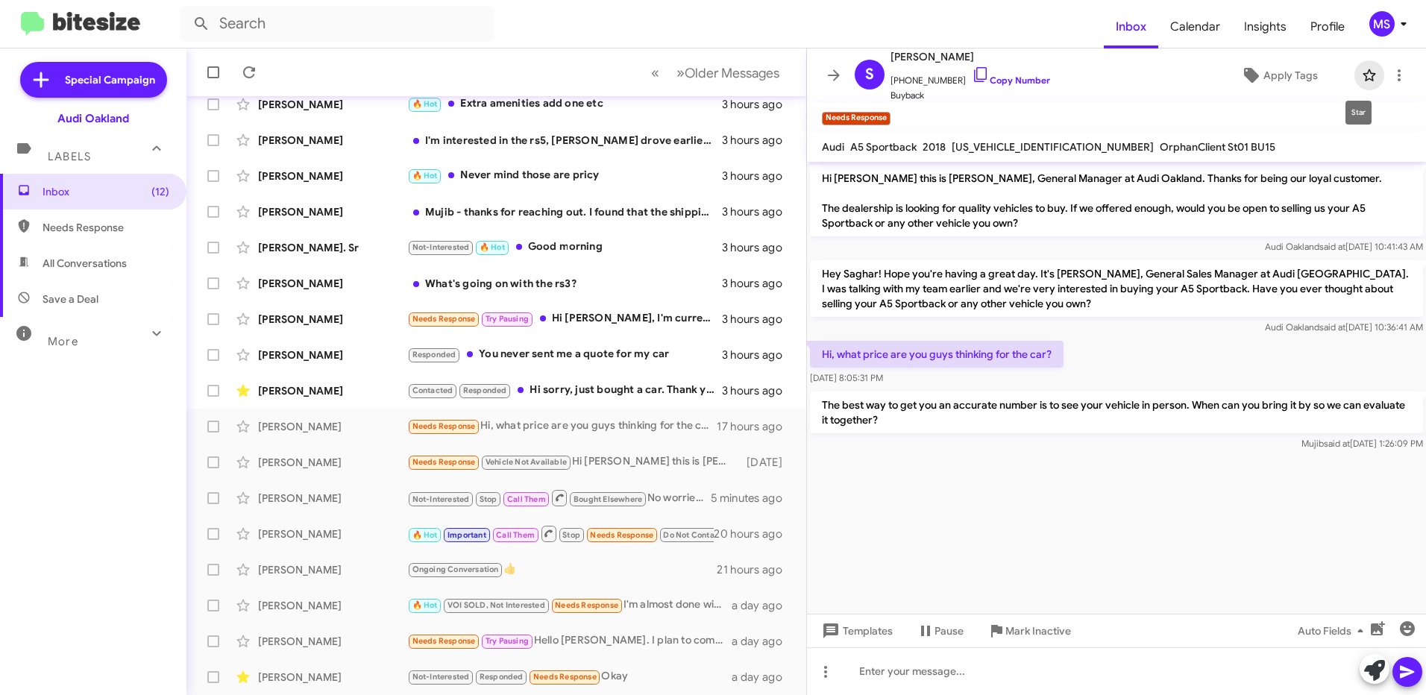
click at [1362, 73] on icon at bounding box center [1368, 75] width 13 height 12
click at [1270, 78] on span "Apply Tags" at bounding box center [1290, 75] width 54 height 27
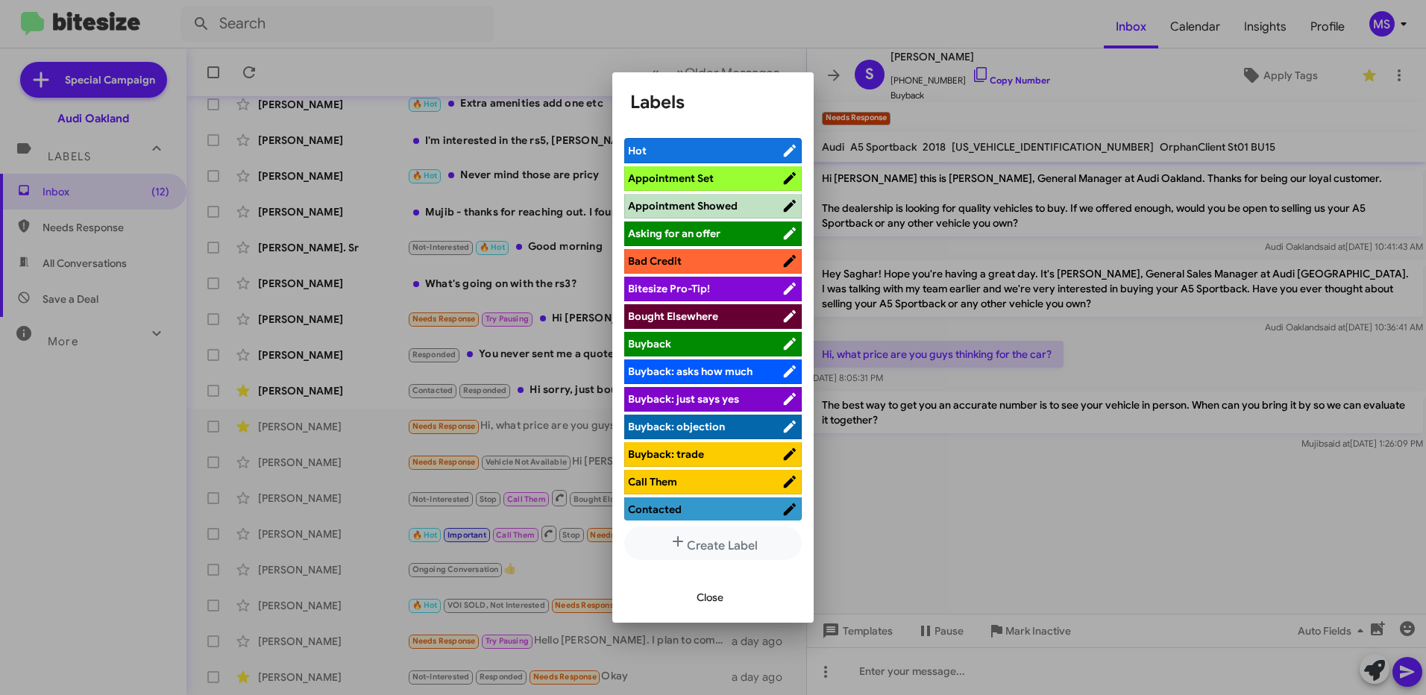
click at [711, 151] on span "Hot" at bounding box center [705, 150] width 154 height 15
click at [709, 595] on span "Close" at bounding box center [709, 597] width 27 height 27
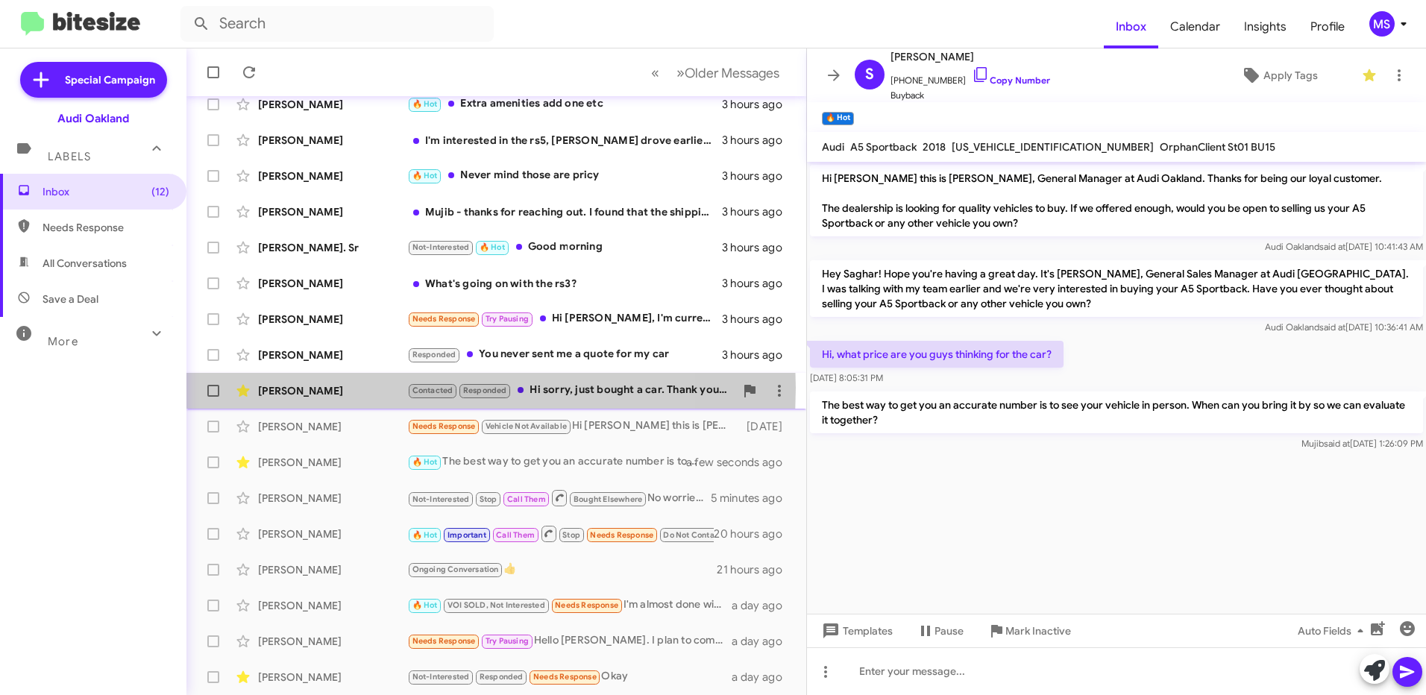
click at [366, 388] on div "[PERSON_NAME]" at bounding box center [332, 390] width 149 height 15
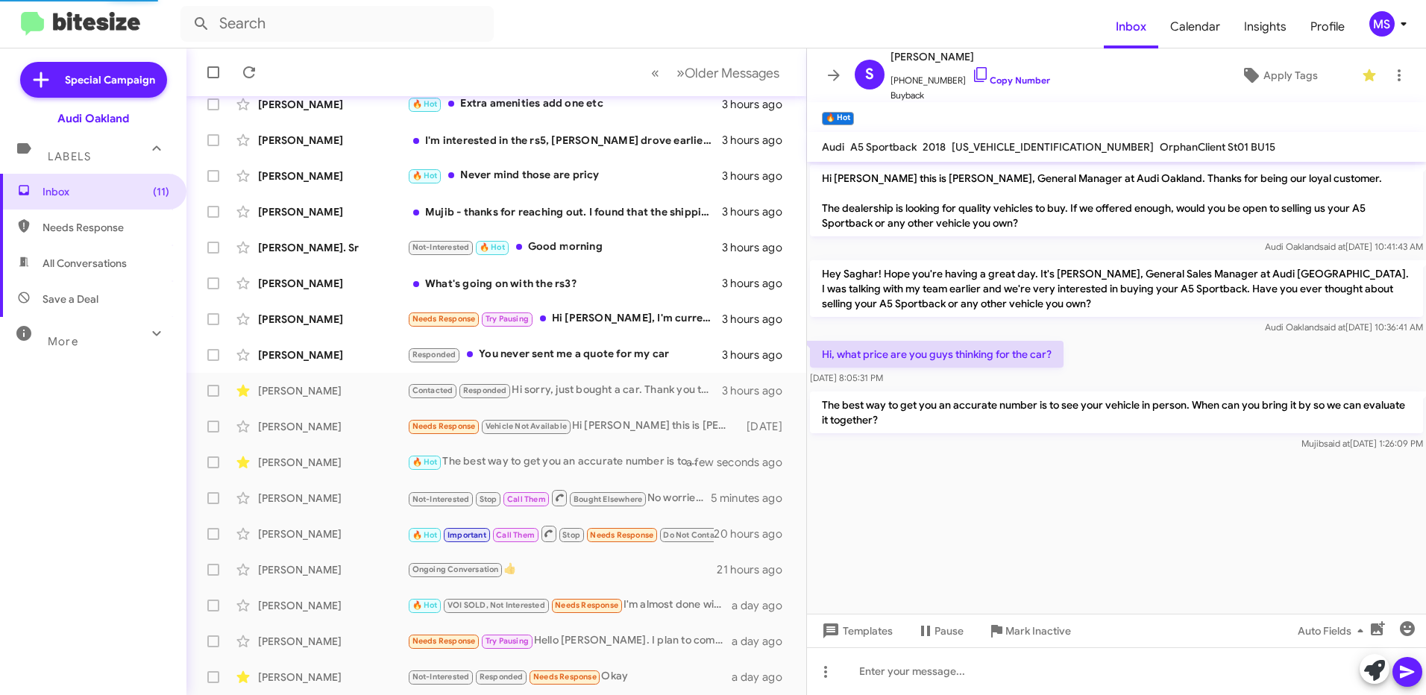
scroll to position [911, 0]
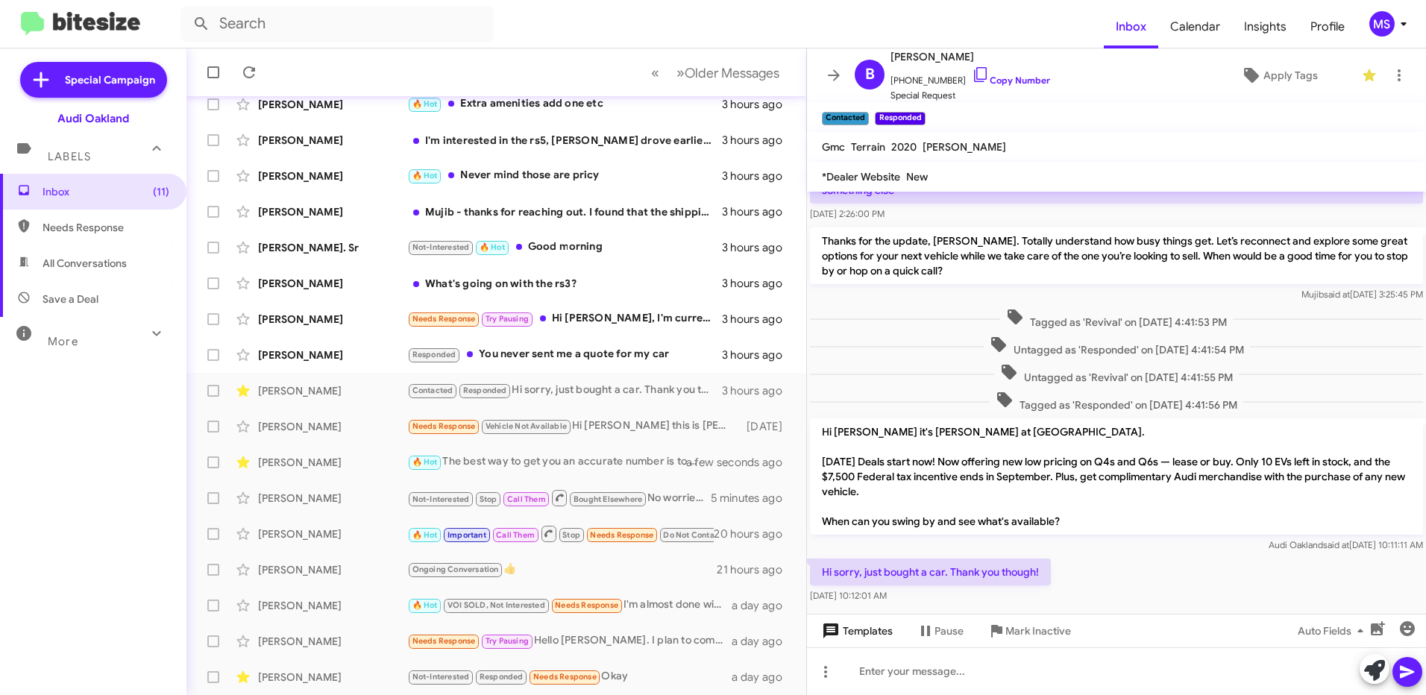
click at [872, 633] on span "Templates" at bounding box center [856, 630] width 74 height 27
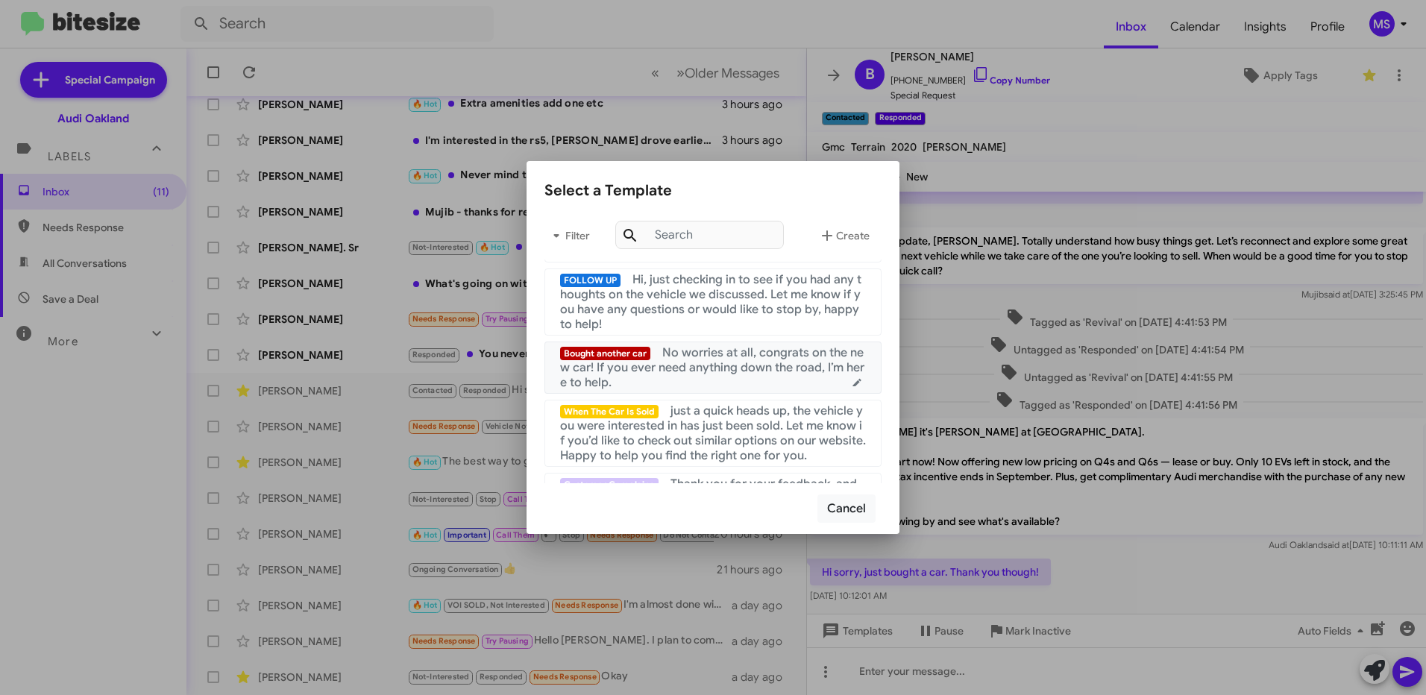
scroll to position [298, 0]
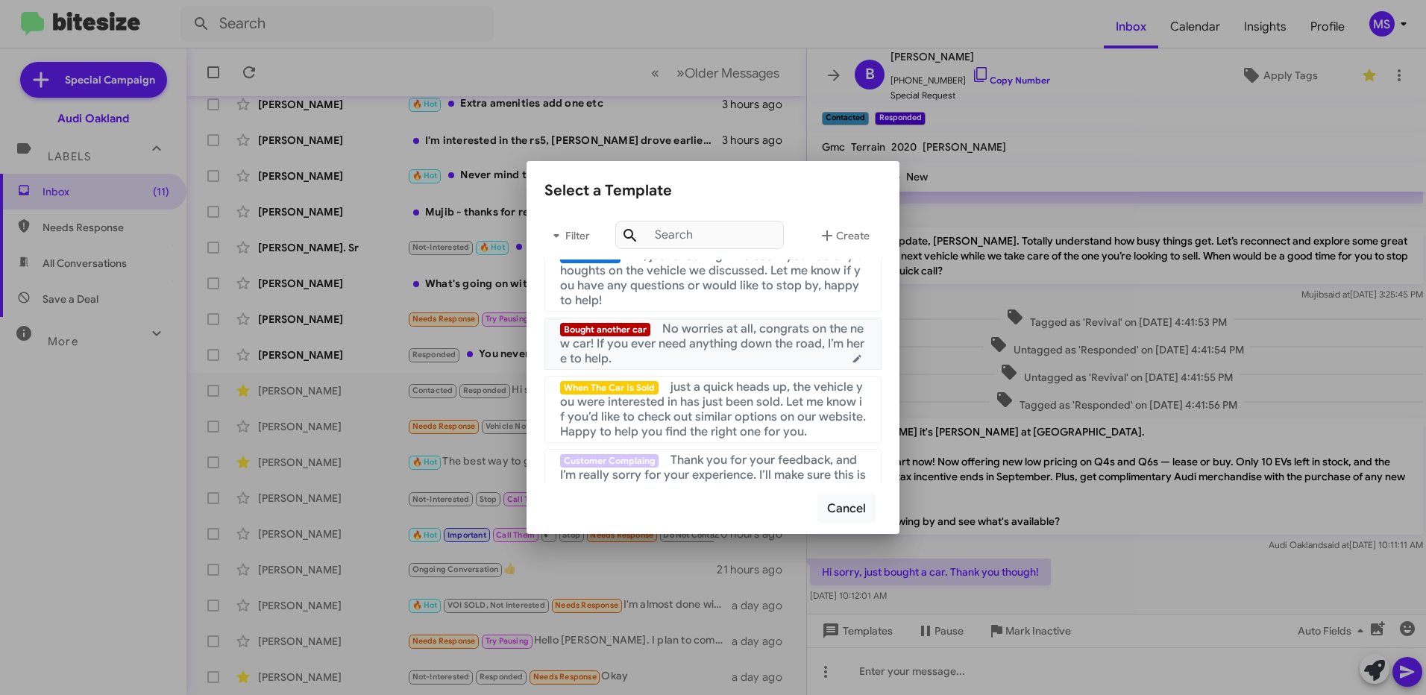
click at [728, 351] on span "No worries at all, congrats on the new car! If you ever need anything down the …" at bounding box center [712, 343] width 304 height 45
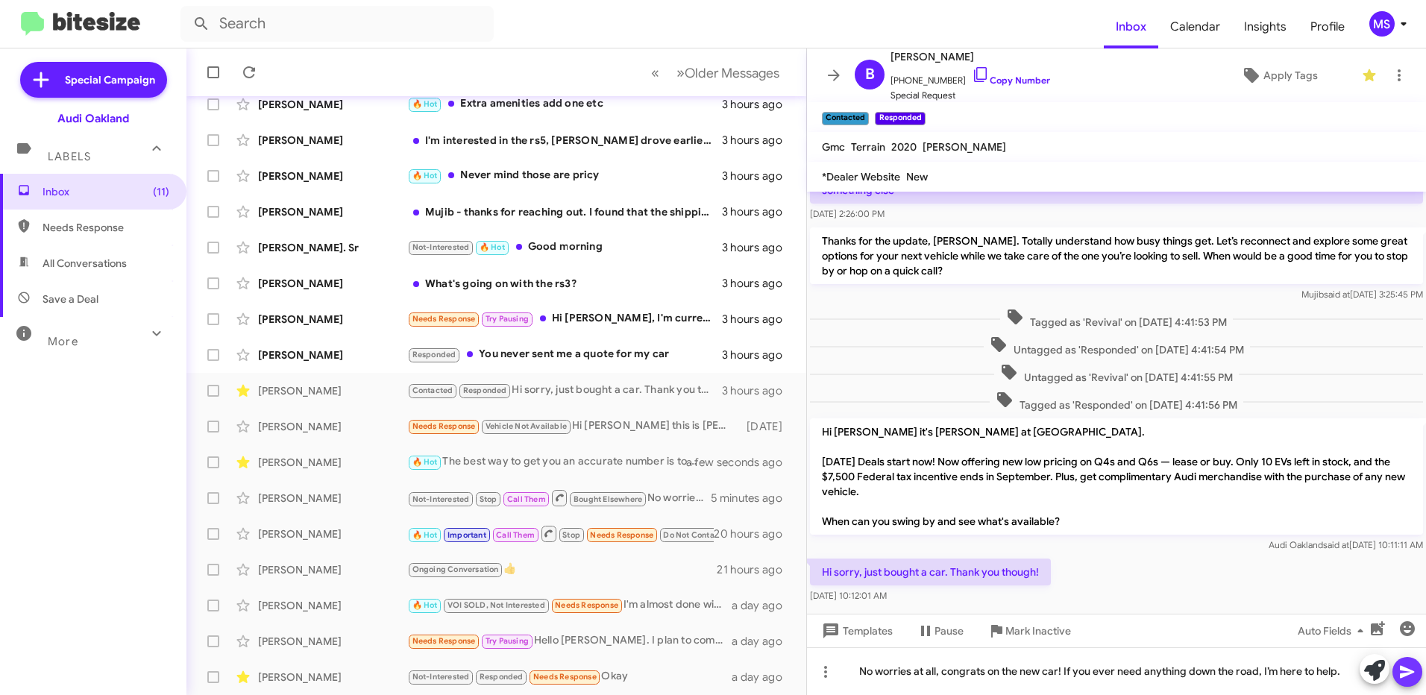
click at [1406, 670] on icon at bounding box center [1407, 672] width 14 height 13
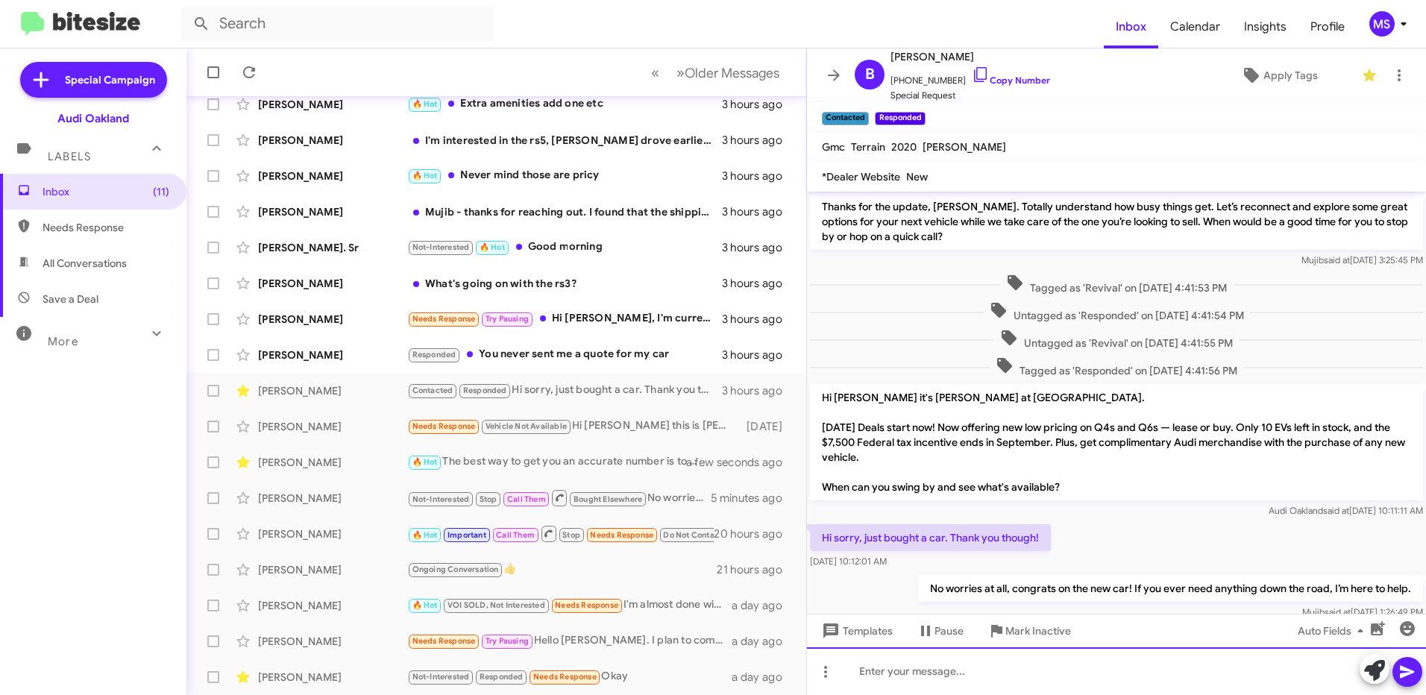
scroll to position [995, 0]
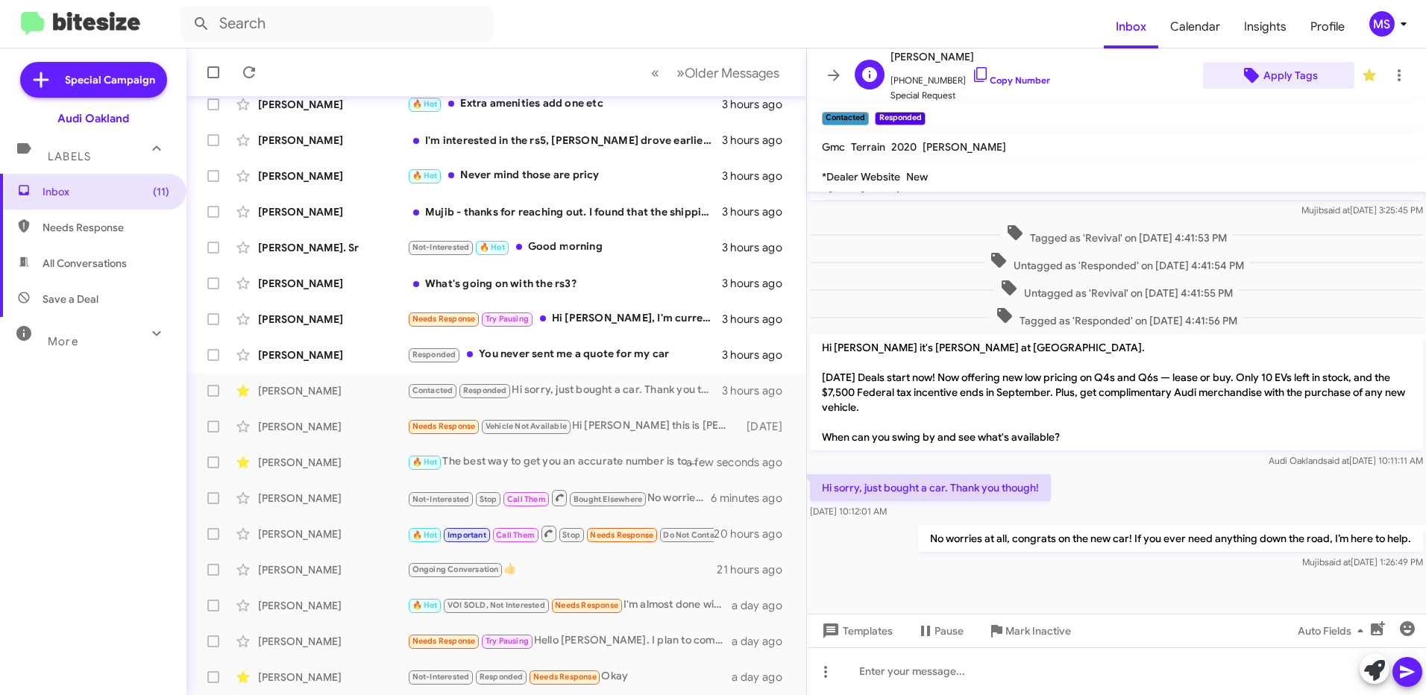
click at [1285, 75] on span "Apply Tags" at bounding box center [1290, 75] width 54 height 27
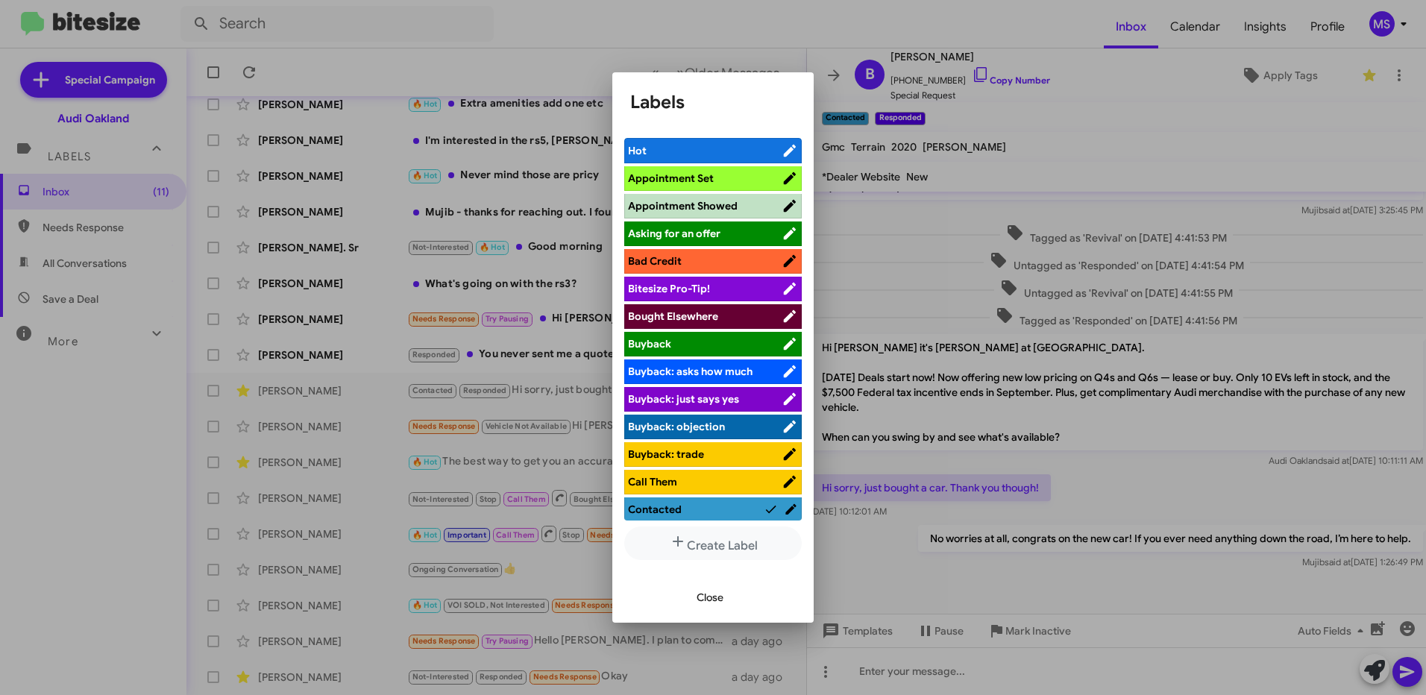
click at [734, 310] on span "Bought Elsewhere" at bounding box center [705, 316] width 154 height 15
click at [717, 591] on span "Close" at bounding box center [709, 597] width 27 height 27
